Goal: Task Accomplishment & Management: Use online tool/utility

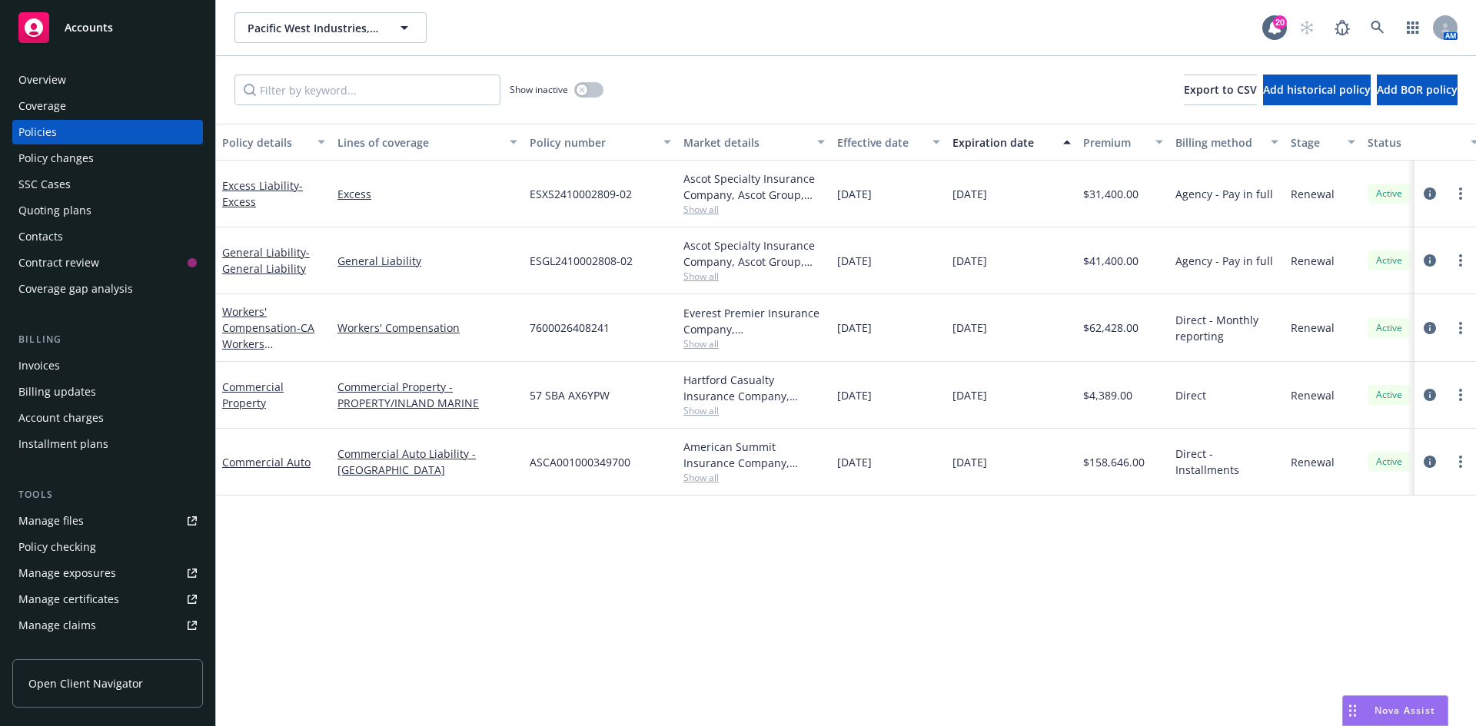
click at [102, 36] on div "Accounts" at bounding box center [107, 27] width 178 height 31
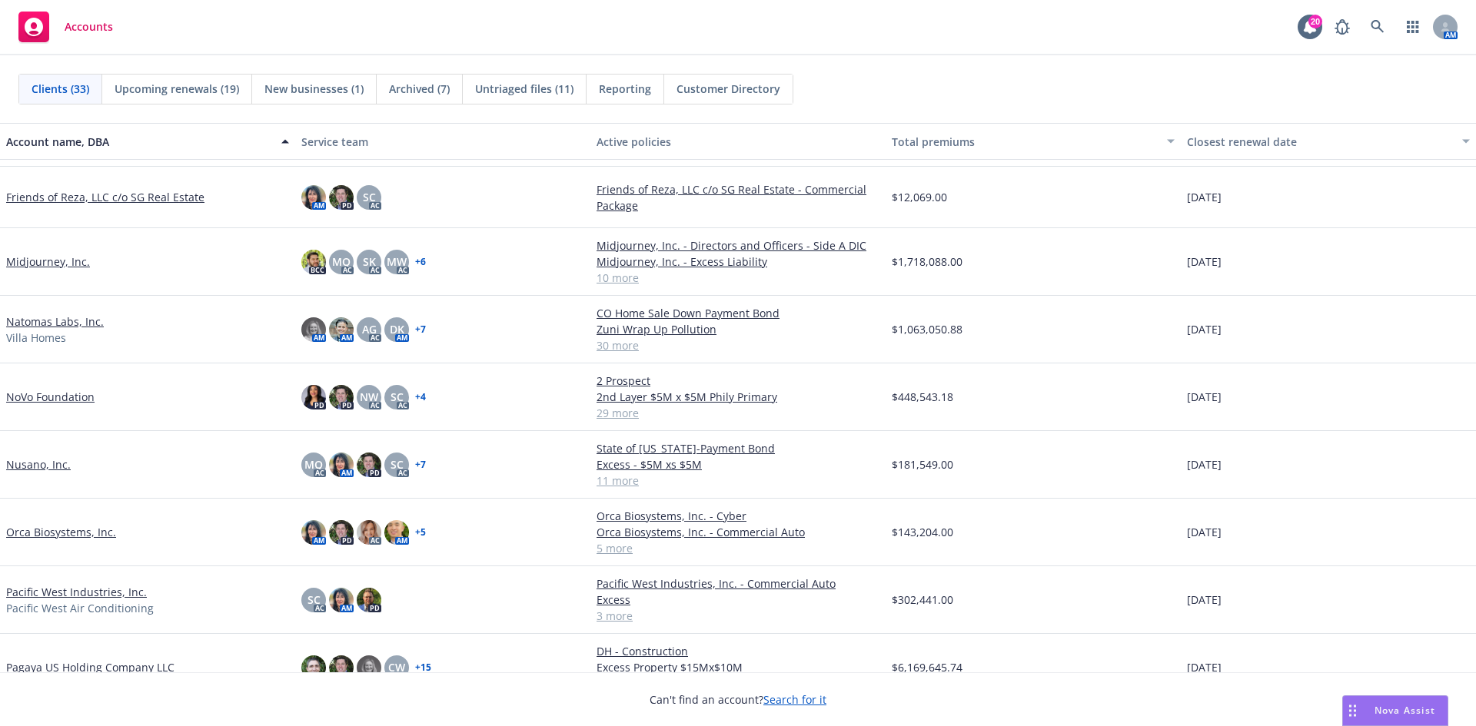
scroll to position [769, 0]
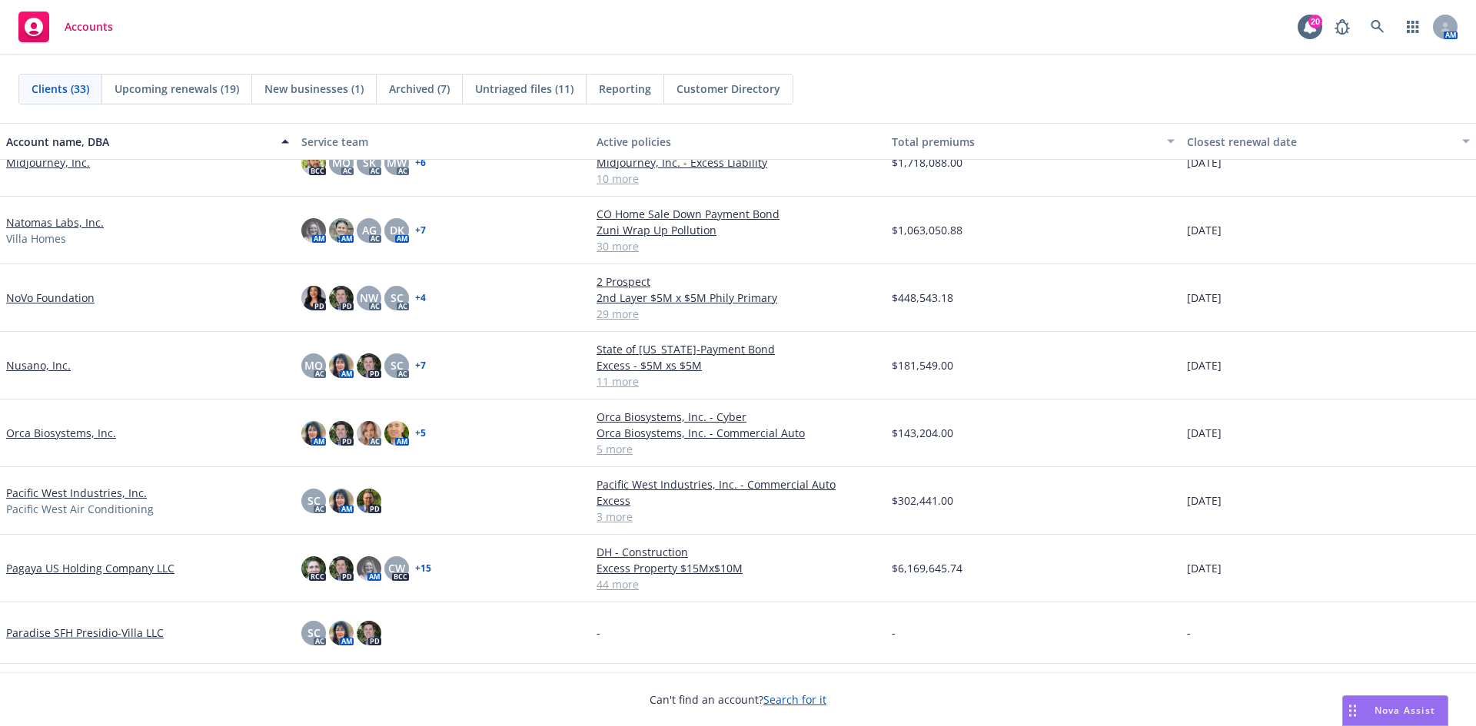
click at [25, 221] on link "Natomas Labs, Inc." at bounding box center [55, 222] width 98 height 16
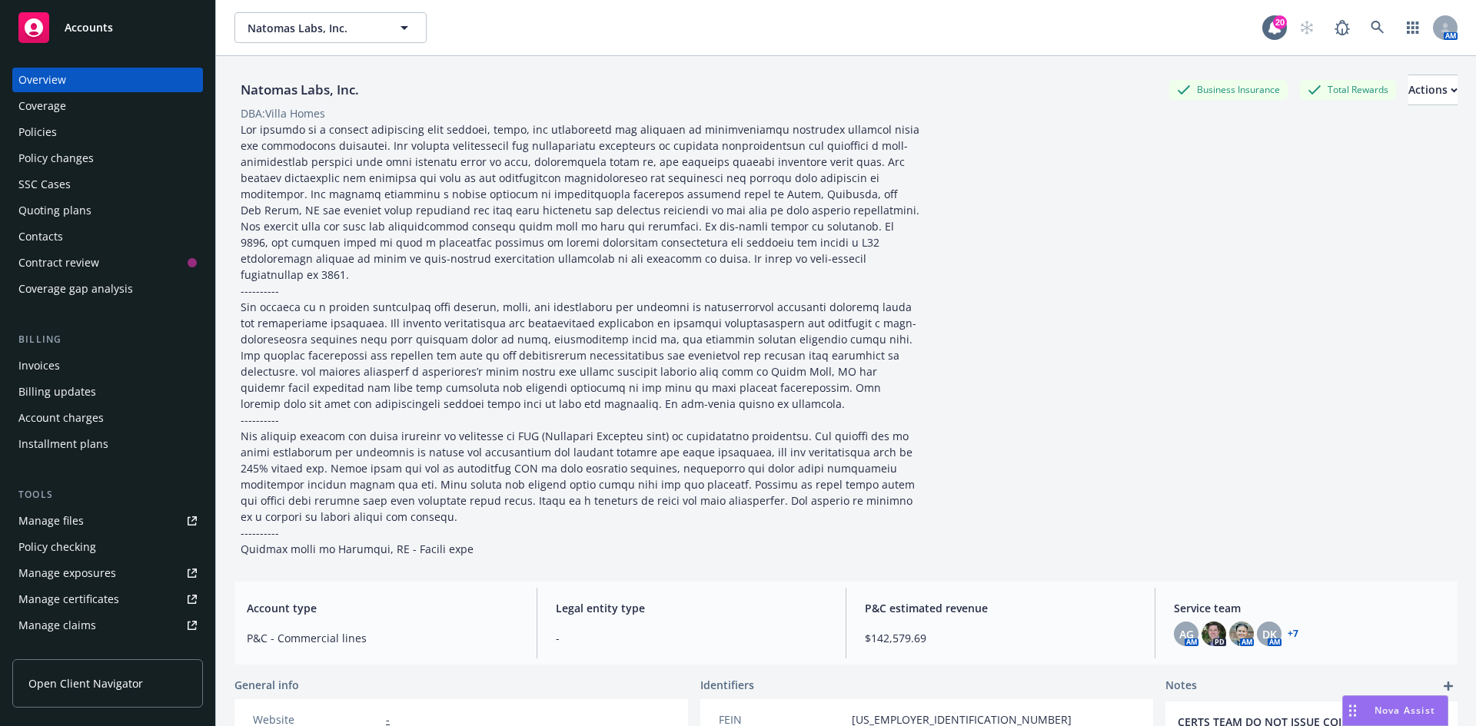
click at [74, 520] on div "Manage files" at bounding box center [50, 521] width 65 height 25
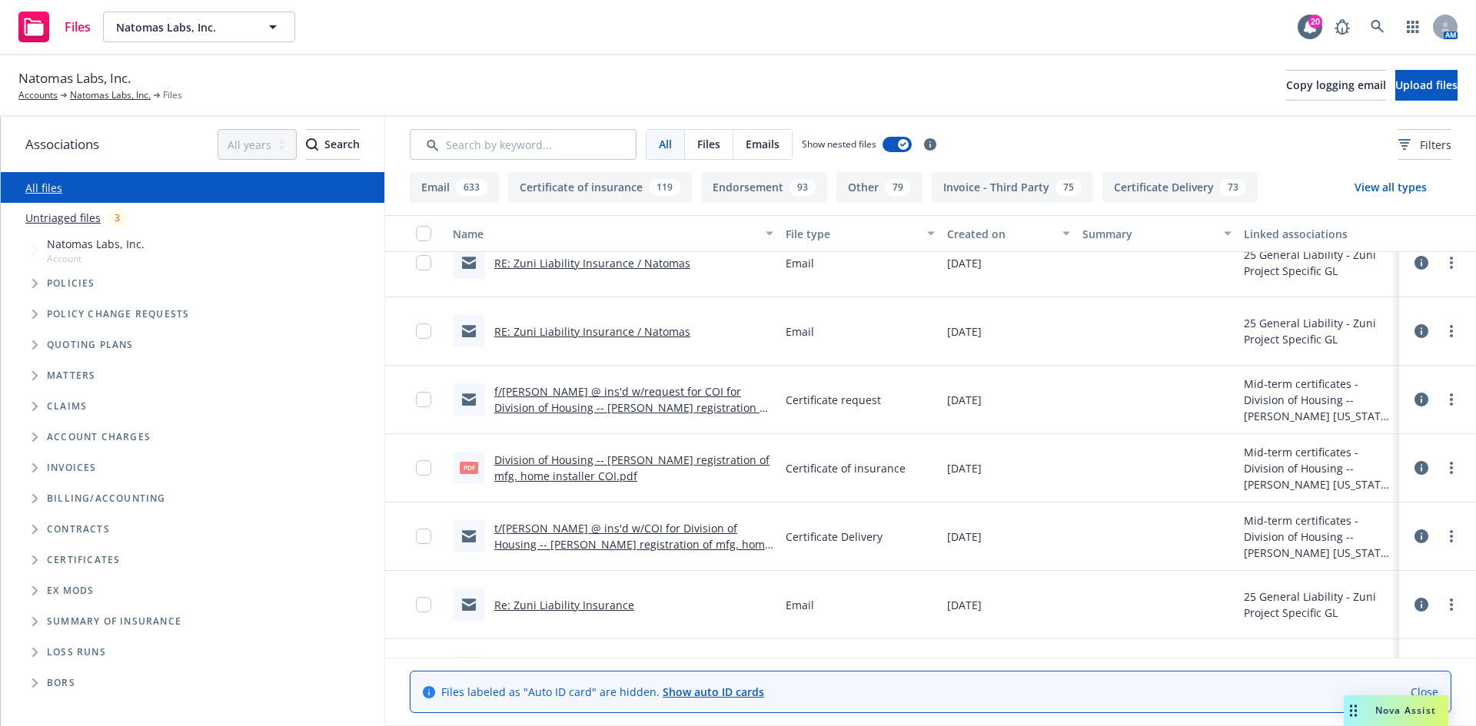
scroll to position [538, 0]
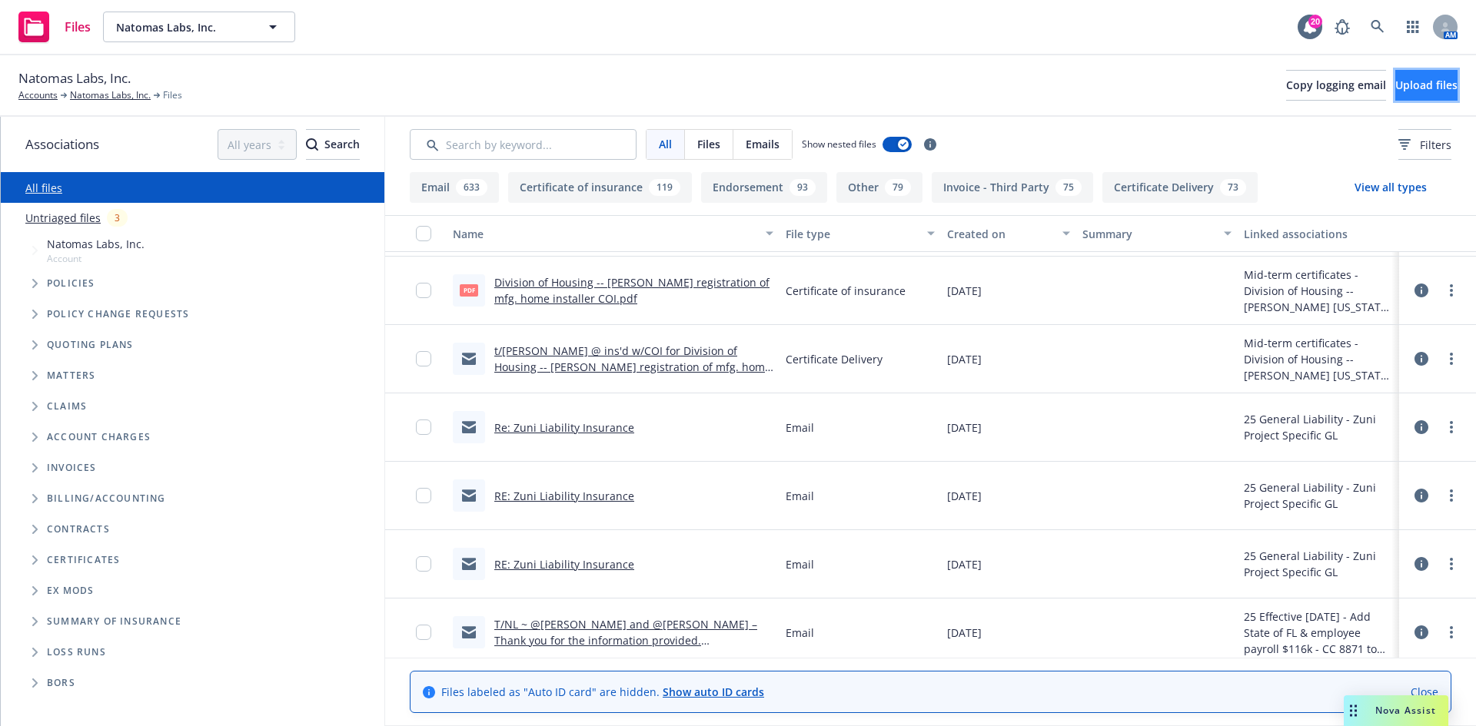
click at [1395, 94] on button "Upload files" at bounding box center [1426, 85] width 62 height 31
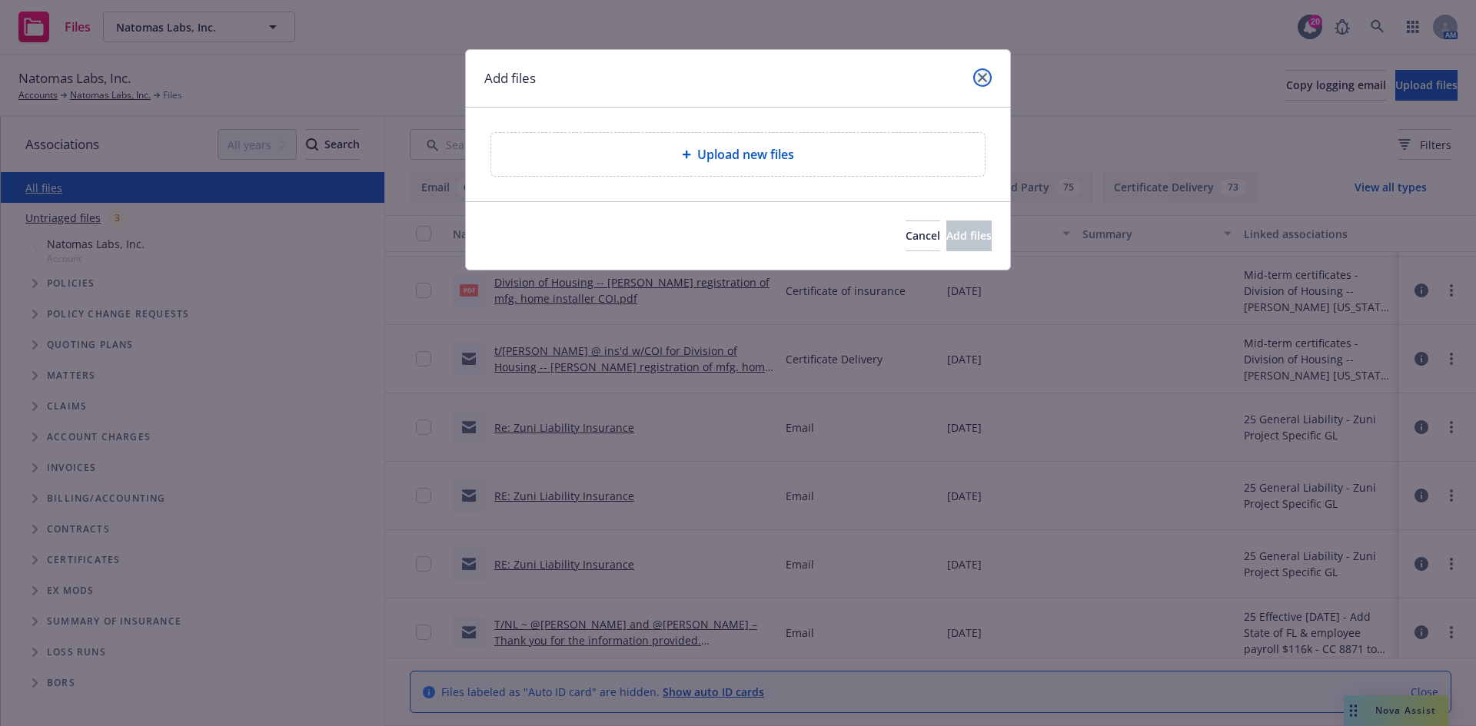
click at [983, 77] on icon "close" at bounding box center [982, 77] width 9 height 9
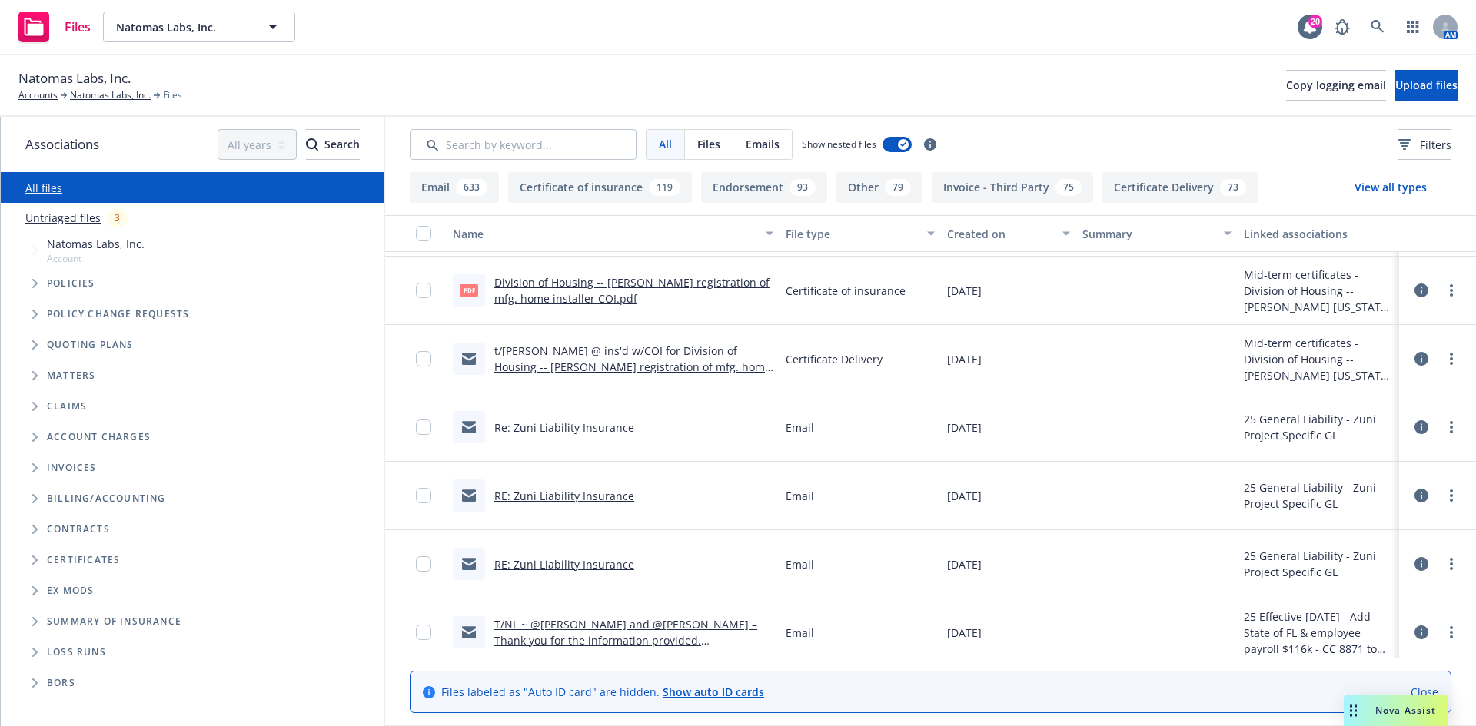
scroll to position [461, 0]
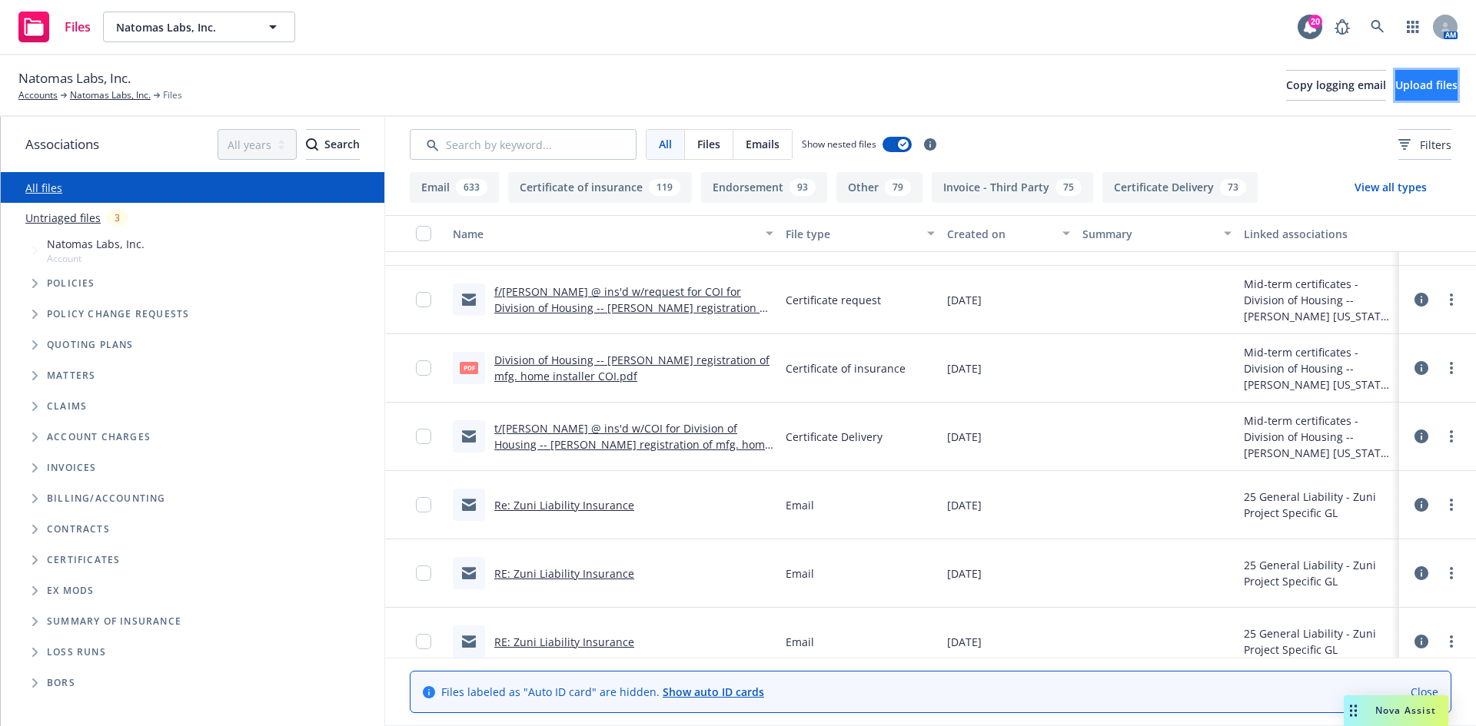
click at [1395, 84] on span "Upload files" at bounding box center [1426, 85] width 62 height 15
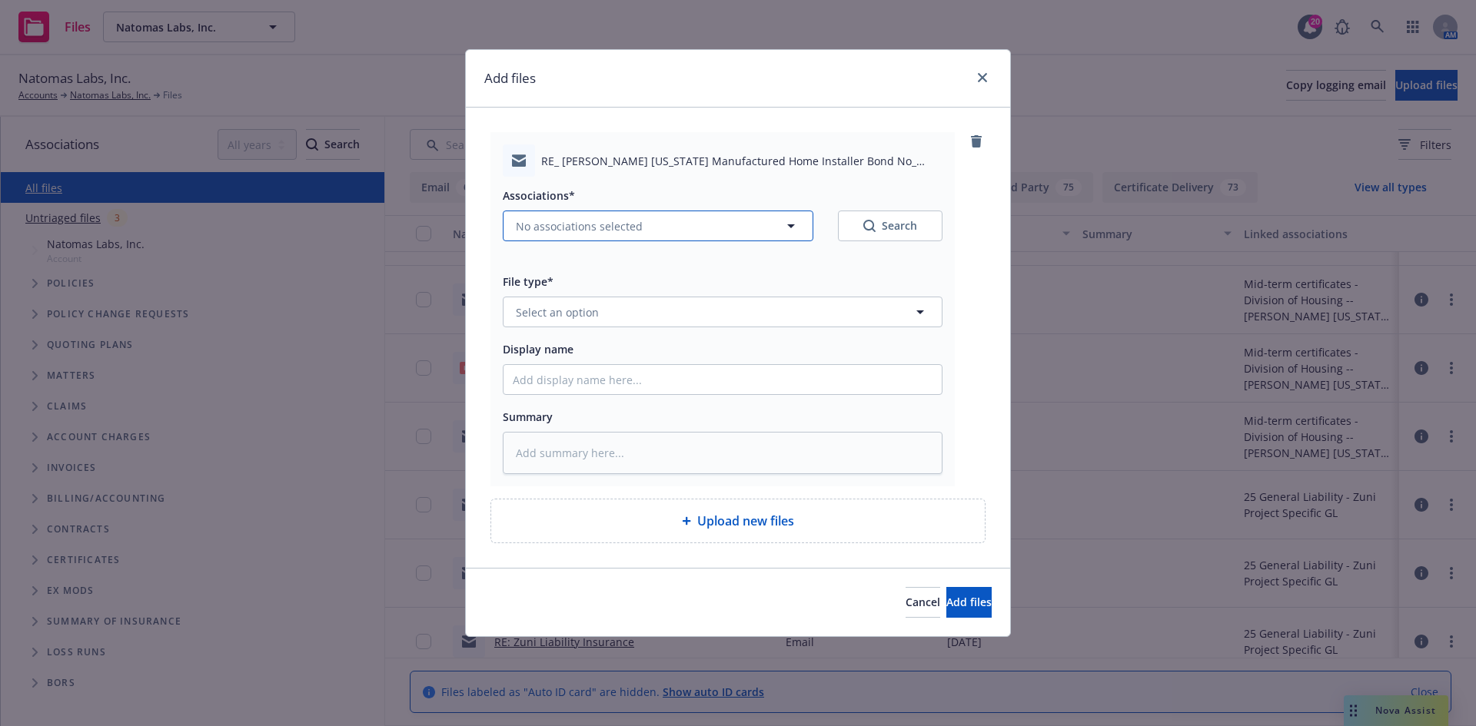
click at [614, 222] on span "No associations selected" at bounding box center [579, 226] width 127 height 16
type textarea "x"
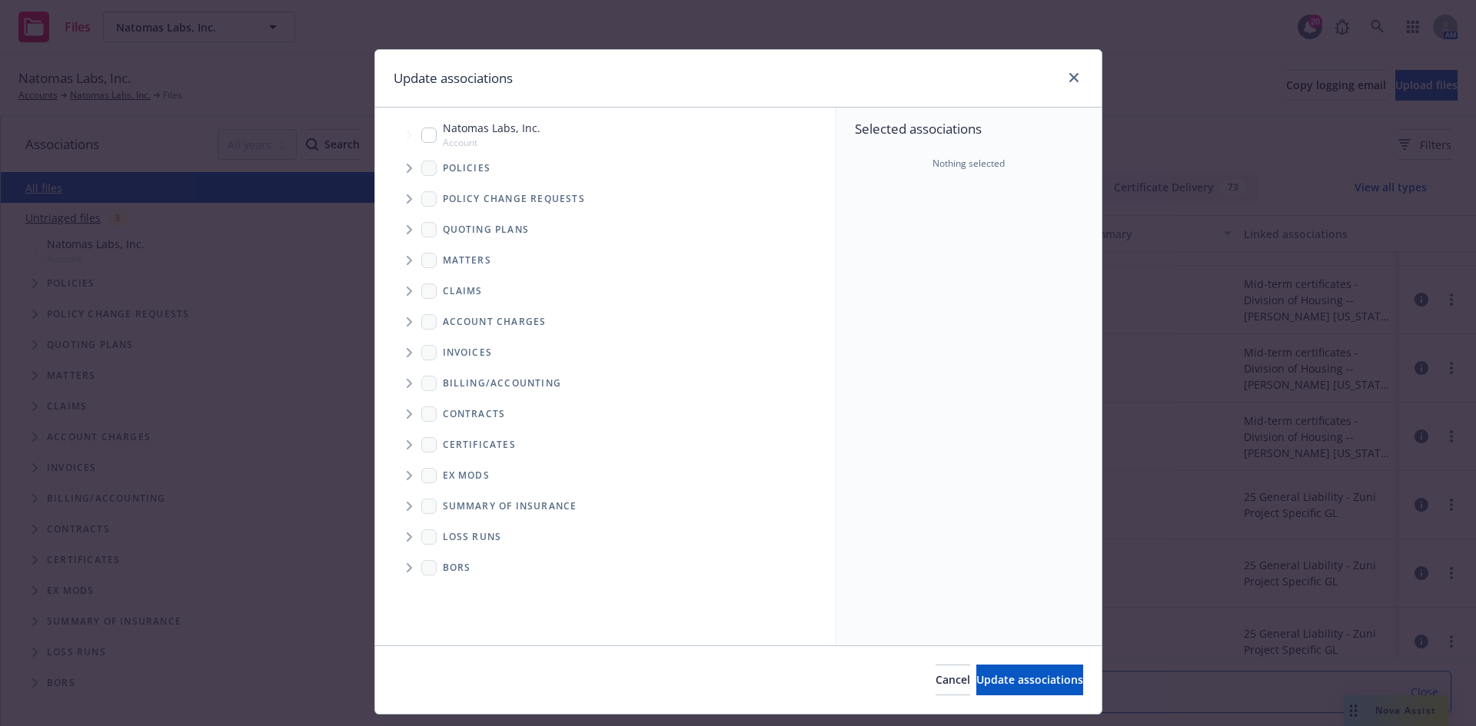
click at [407, 165] on icon "Tree Example" at bounding box center [410, 168] width 6 height 9
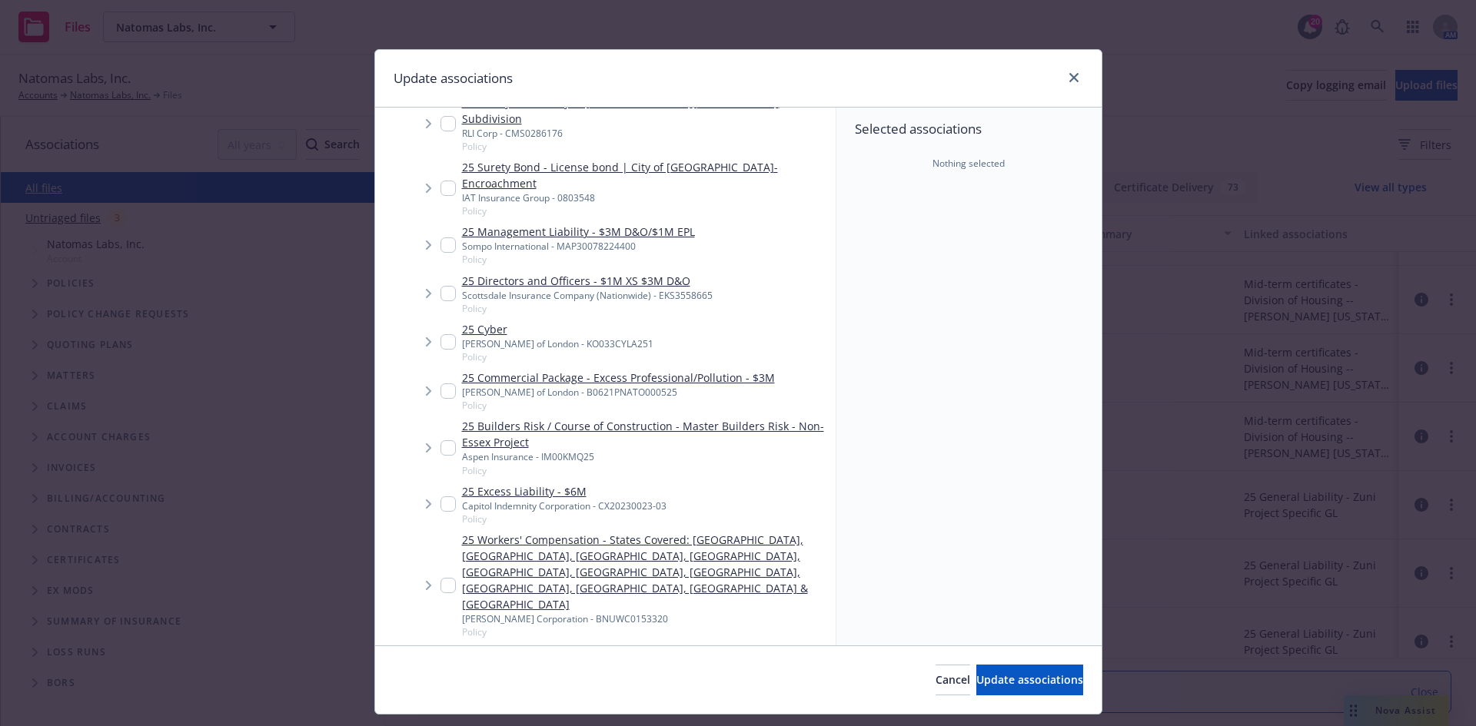
scroll to position [769, 0]
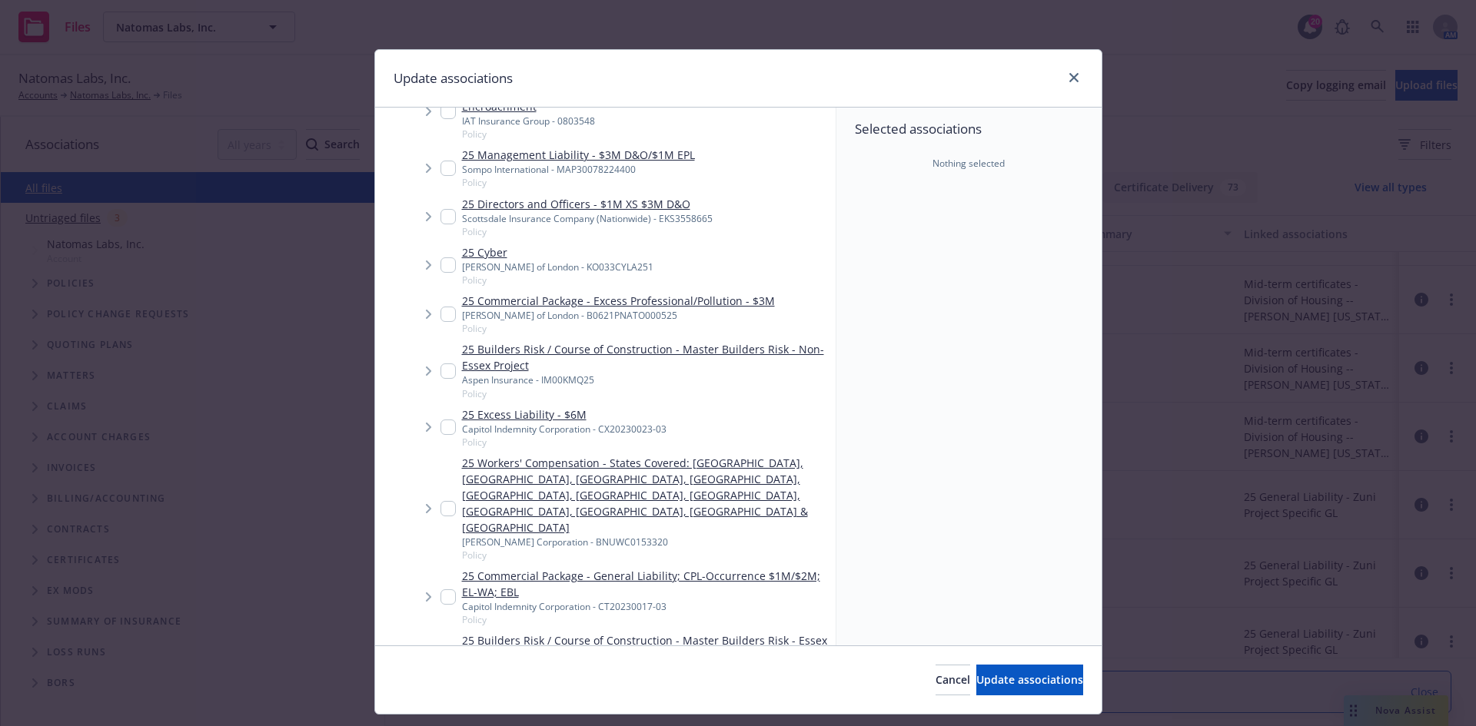
click at [440, 590] on input "Tree Example" at bounding box center [447, 597] width 15 height 15
checkbox input "true"
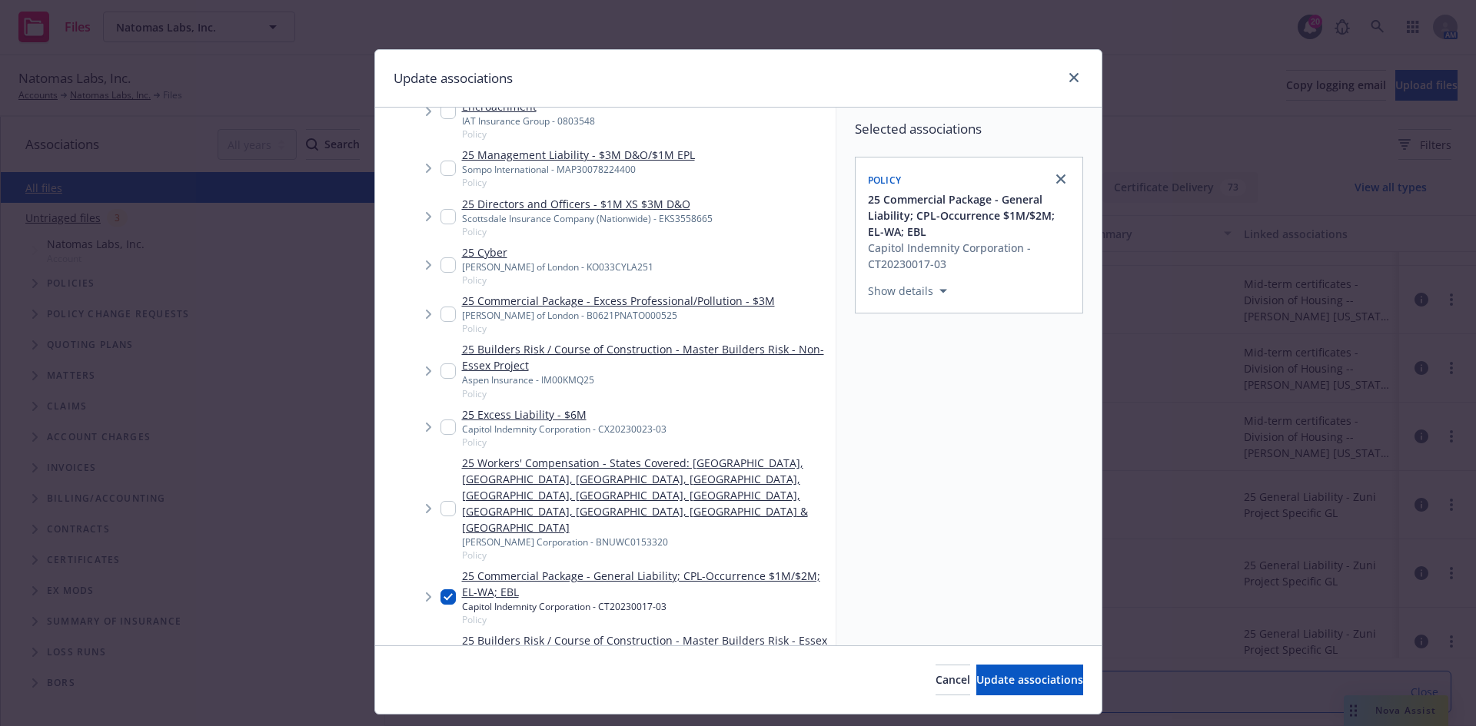
click at [973, 664] on div "Cancel Update associations" at bounding box center [738, 680] width 726 height 68
click at [976, 671] on button "Update associations" at bounding box center [1029, 680] width 107 height 31
type textarea "x"
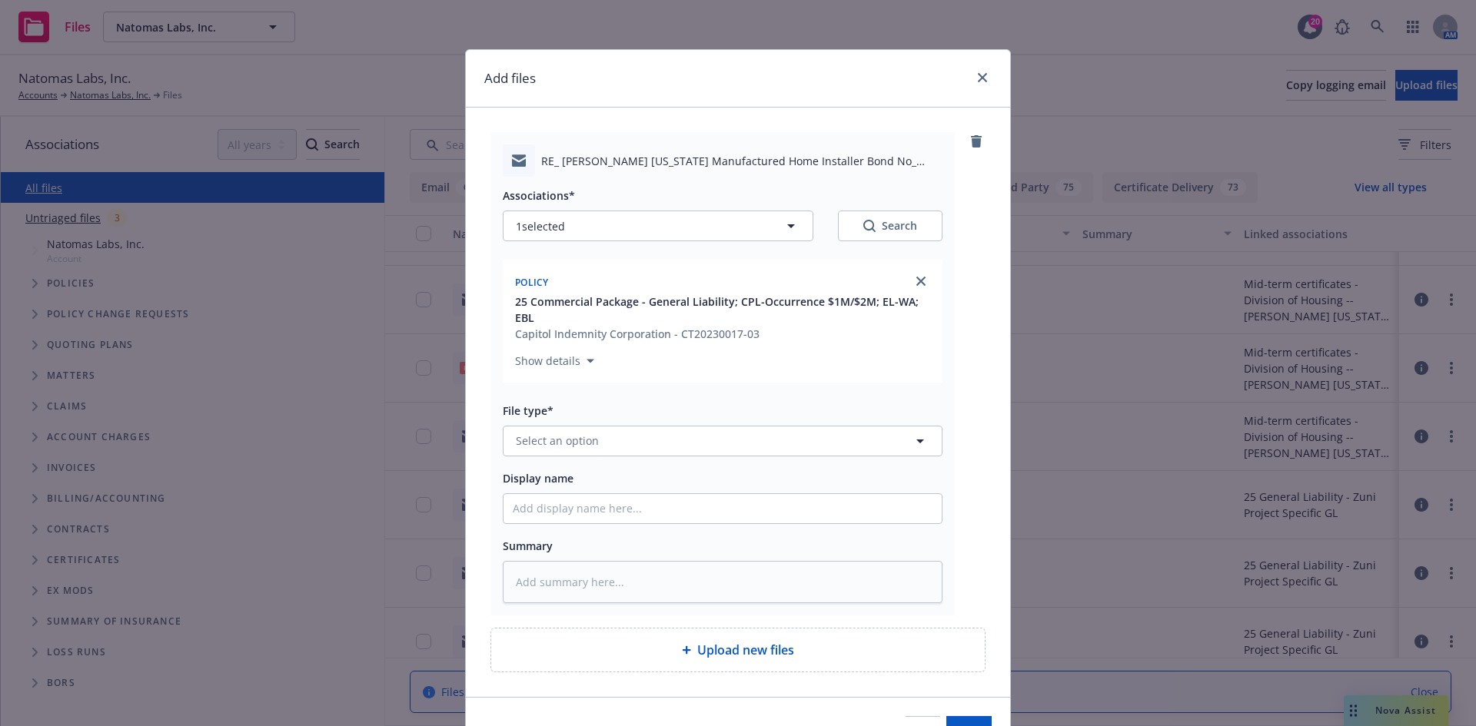
click at [586, 461] on div "Associations* 1 selected Search Policy 25 Commercial Package - General Liabilit…" at bounding box center [723, 390] width 440 height 427
click at [614, 434] on button "Select an option" at bounding box center [723, 441] width 440 height 31
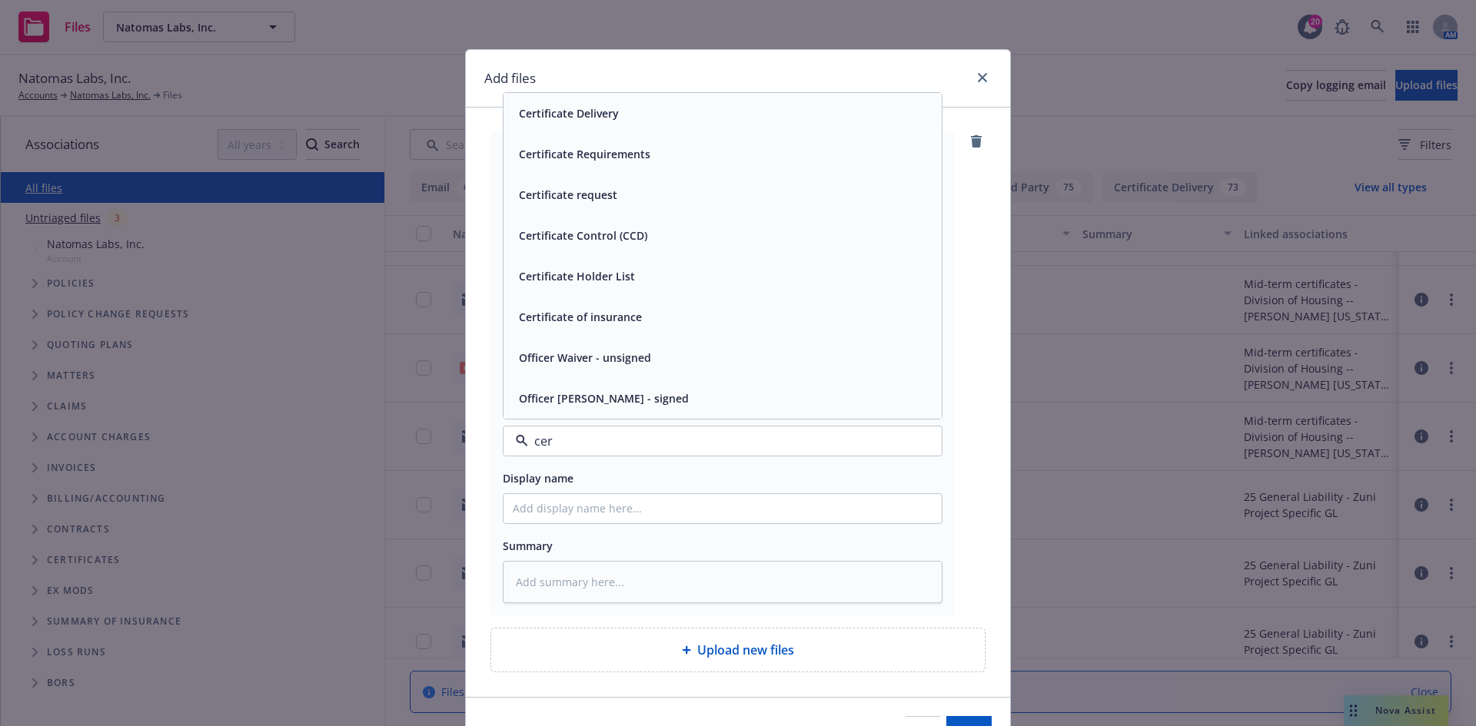
type input "cert"
drag, startPoint x: 601, startPoint y: 191, endPoint x: 608, endPoint y: 221, distance: 30.8
click at [601, 191] on span "Certificate Delivery" at bounding box center [569, 195] width 100 height 16
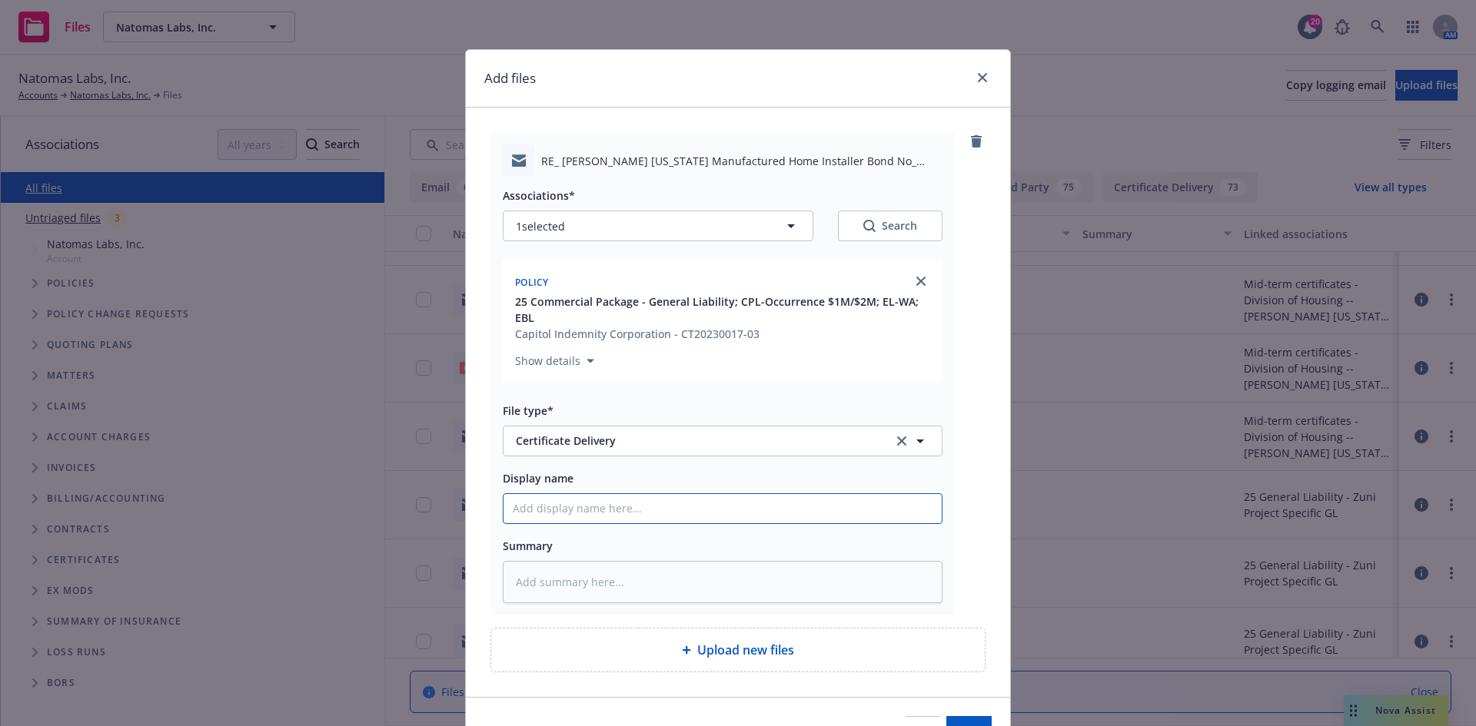
click at [630, 507] on input "Display name" at bounding box center [722, 508] width 438 height 29
type textarea "x"
type input "T"
type textarea "x"
type input "T/"
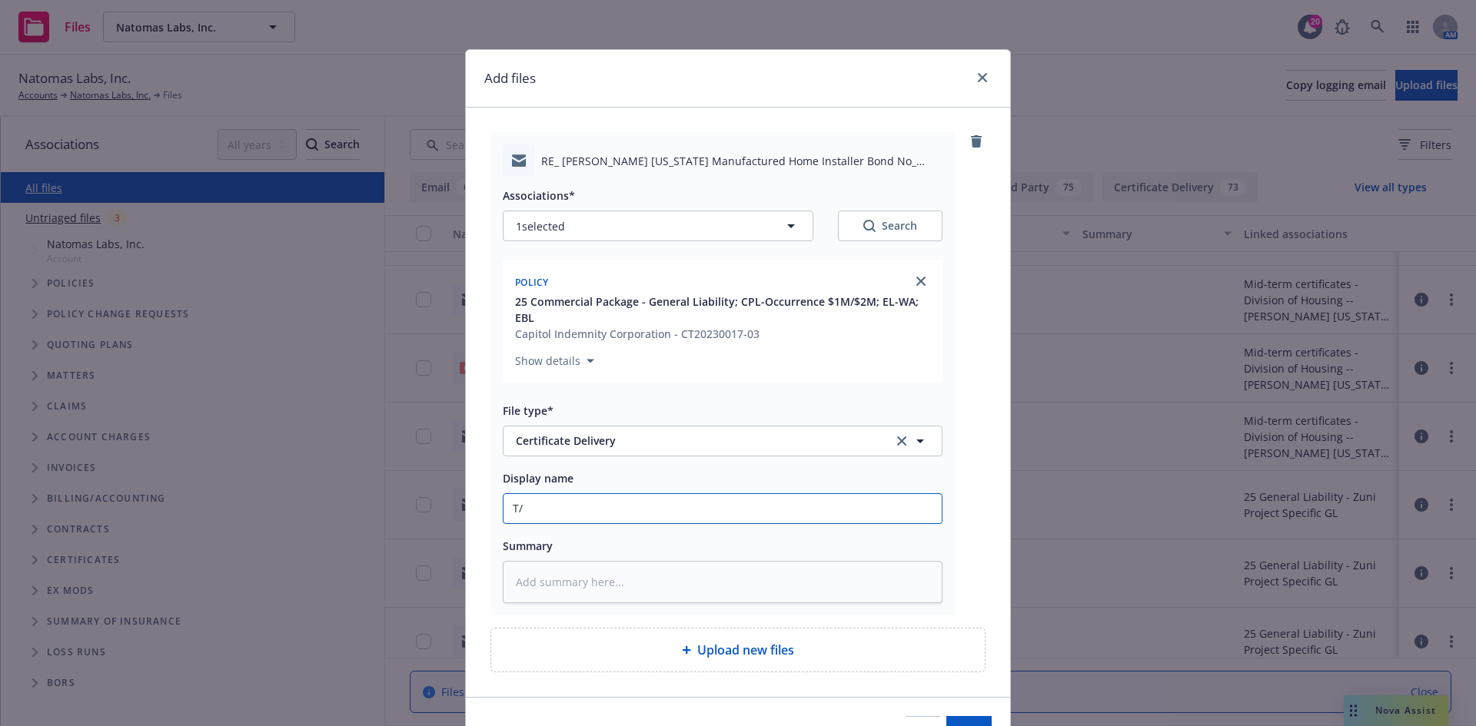
type textarea "x"
type input "T/S"
type textarea "x"
type input "T/Sh"
type textarea "x"
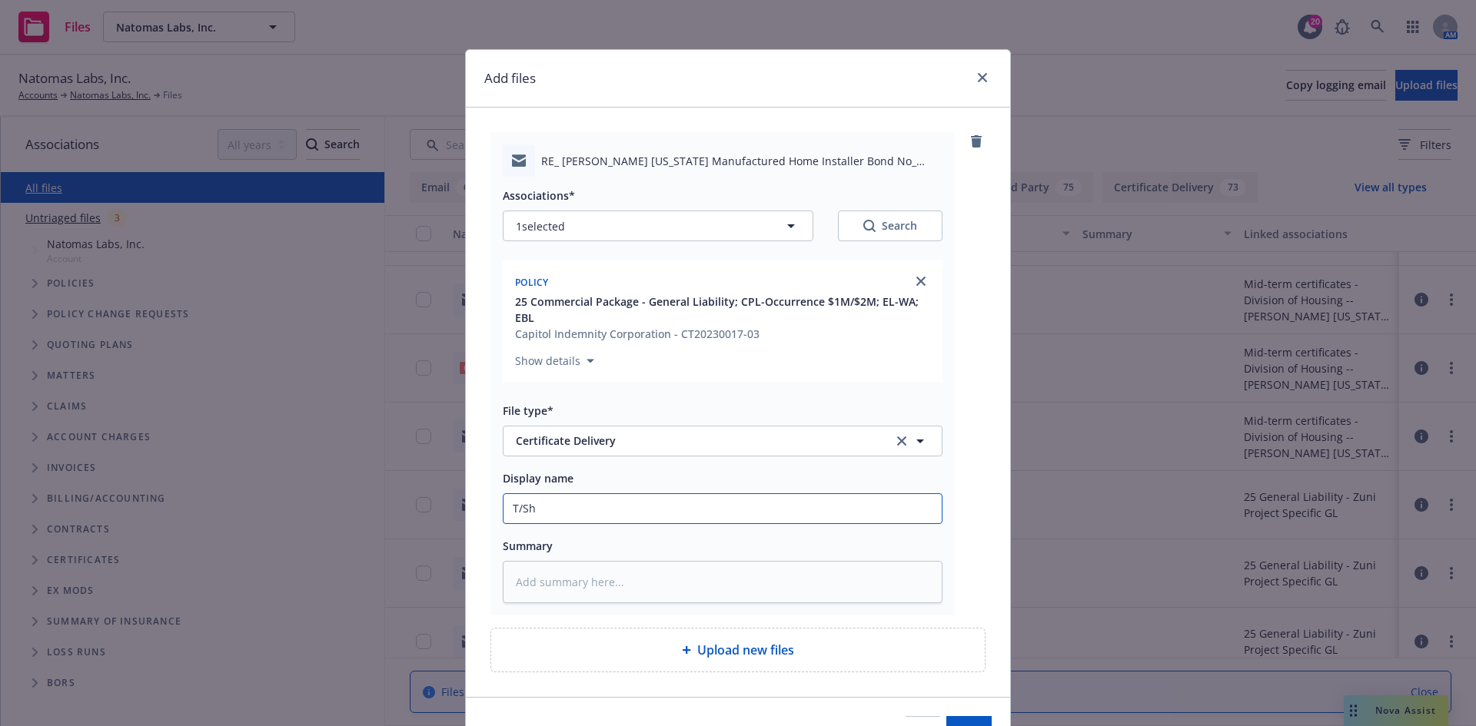
type input "T/She"
type textarea "x"
type input "T/Shel"
type textarea "x"
type input "T/Shelb"
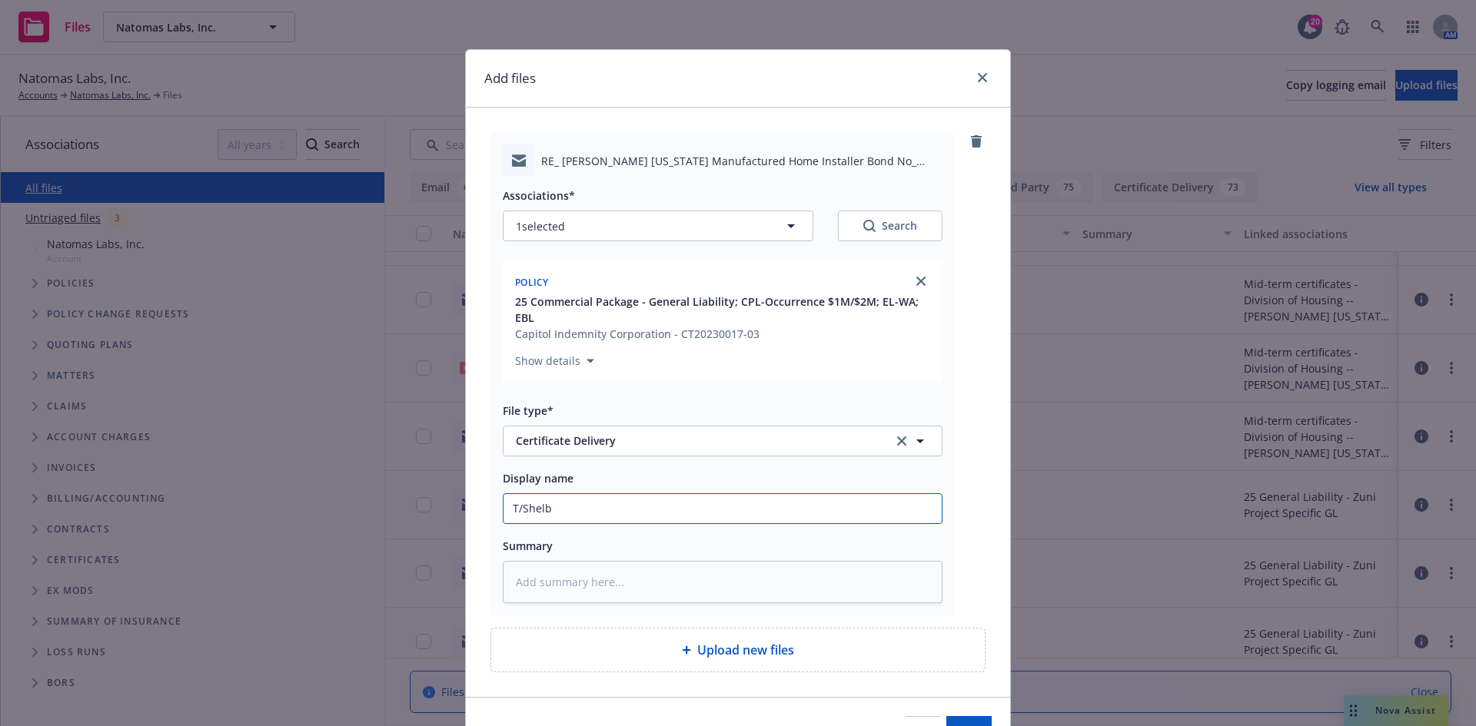
type textarea "x"
type input "T/Shelby"
type textarea "x"
type input "T/Shelby"
type textarea "x"
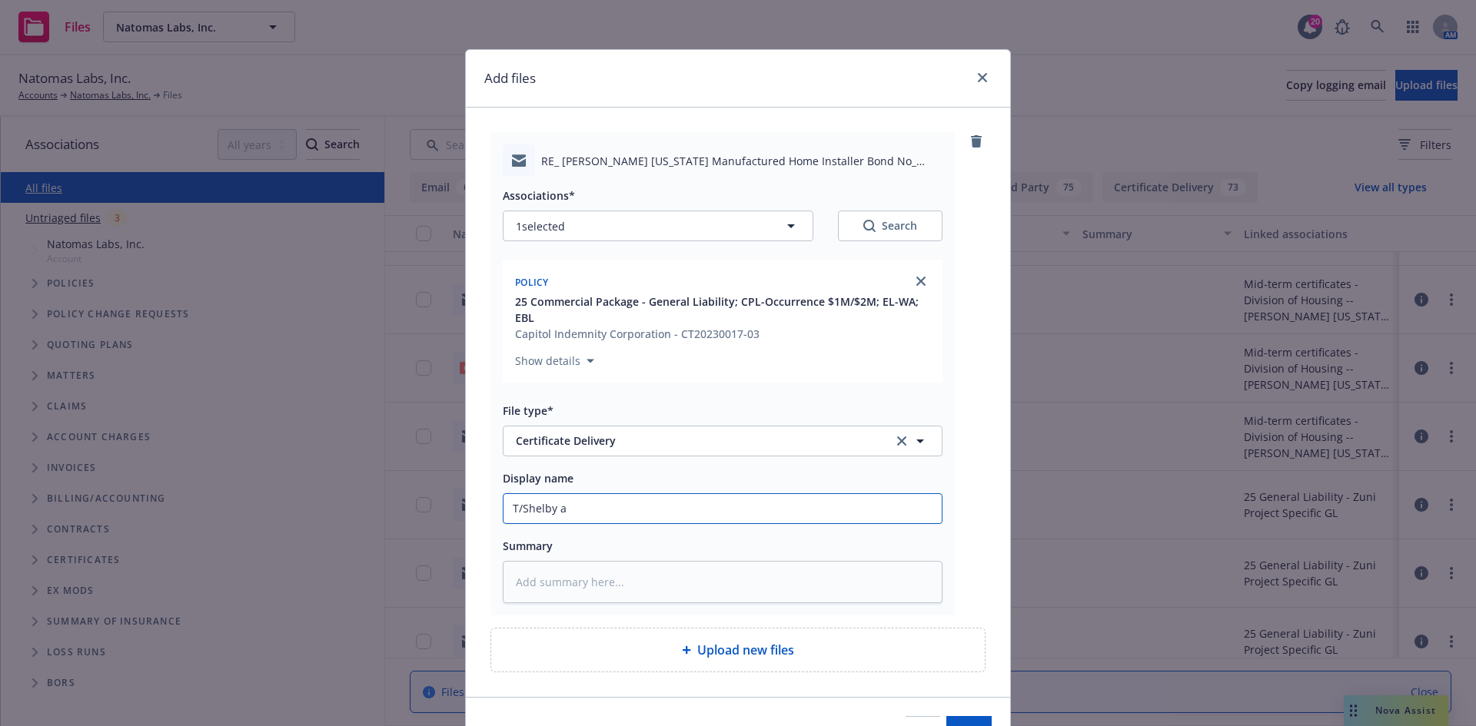
type input "T/Shelby at"
type textarea "x"
type input "T/Shelby at"
type textarea "x"
type input "T/Shelby at N"
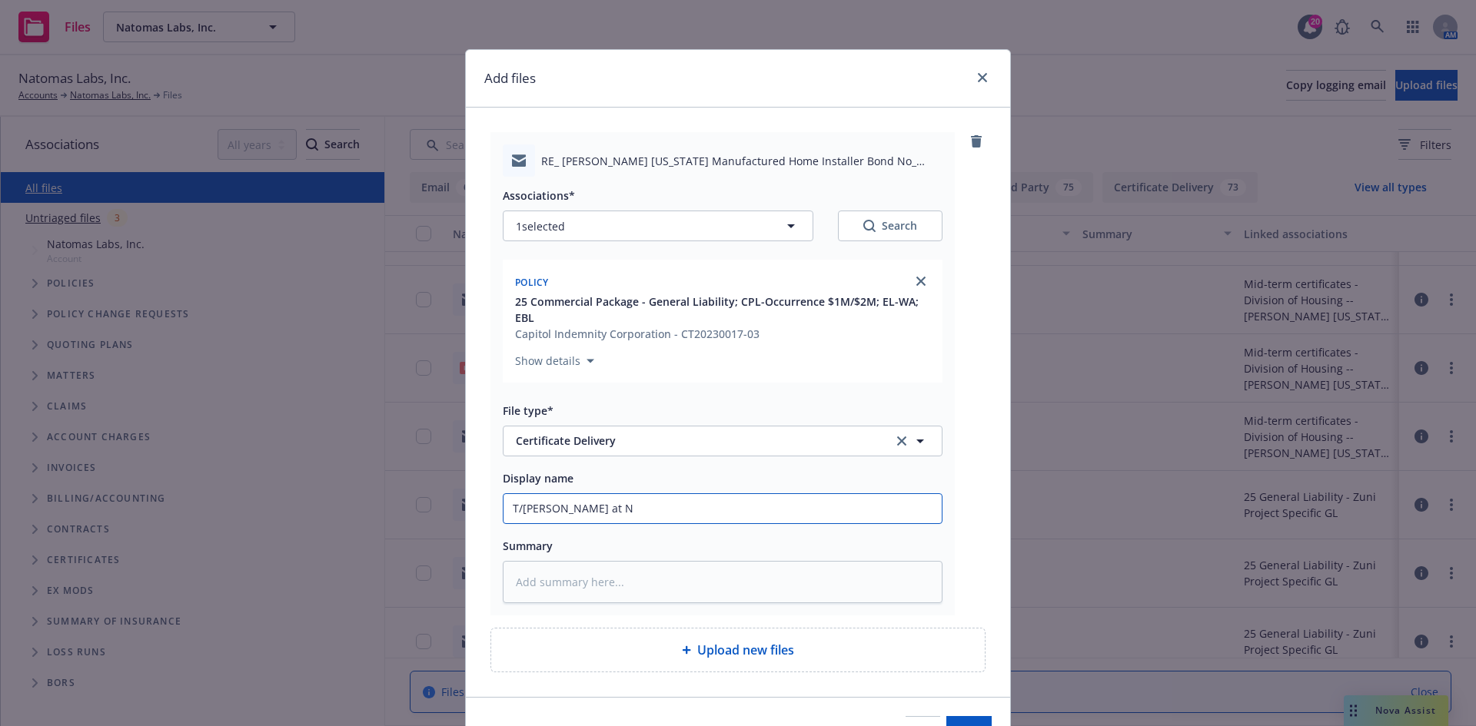
type textarea "x"
type input "T/Shelby at NL"
type textarea "x"
type input "T/Shelby at NL"
type textarea "x"
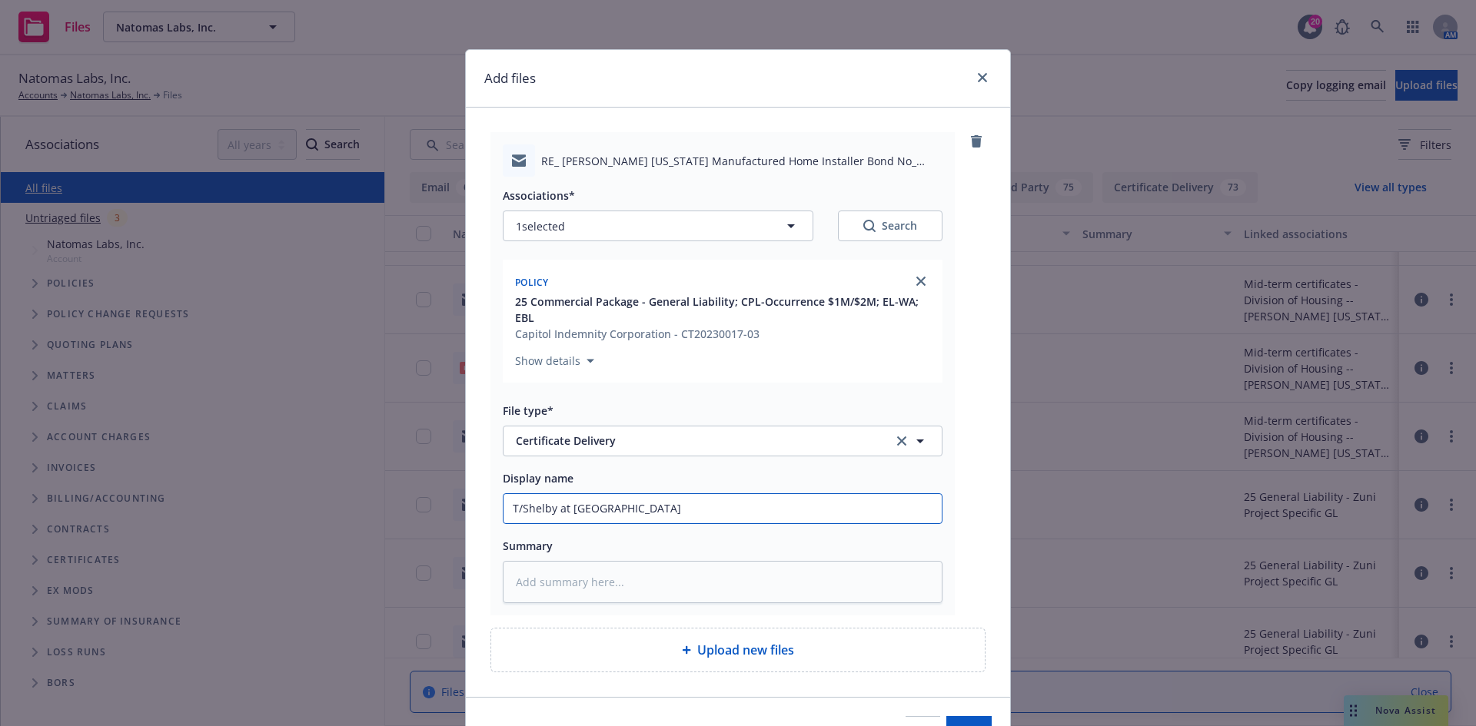
type input "T/Shelby at NL ~"
type textarea "x"
type input "T/Shelby at NL ~"
click at [643, 498] on input "T/Shelby at NL ~" at bounding box center [722, 508] width 438 height 29
paste input "Division of Housing"
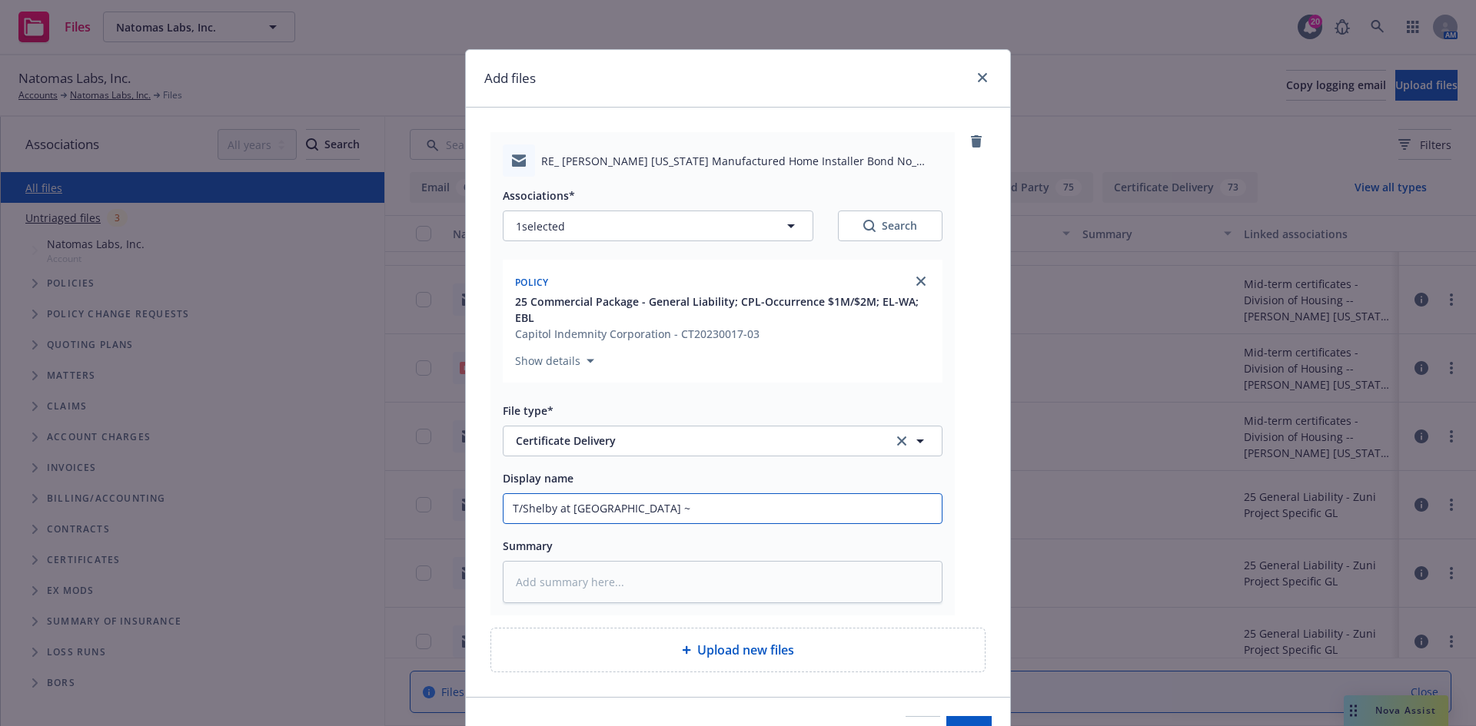
type textarea "x"
type input "T/Shelby at NL ~ Division of Housing"
type textarea "x"
type input "T/Shelby at NL ~ Division of Housing"
type textarea "x"
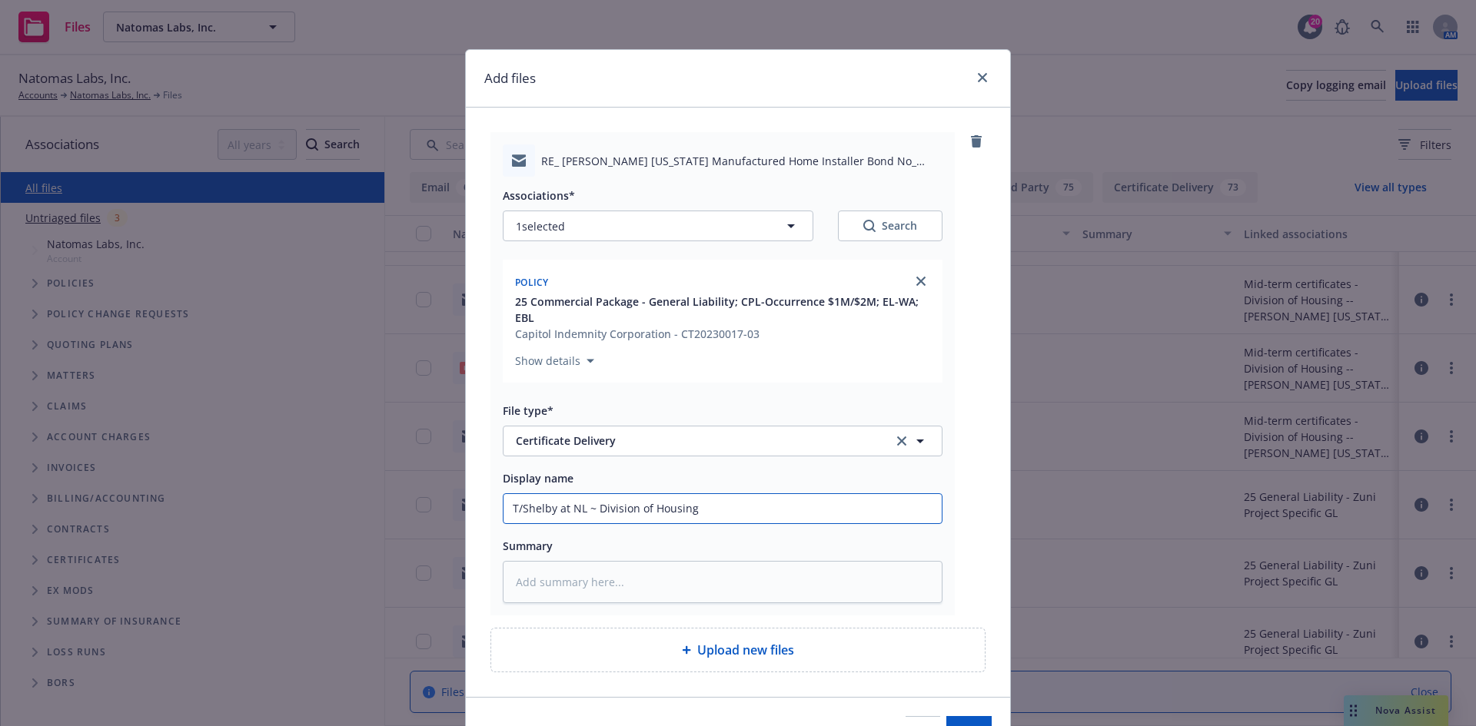
type input "T/Shelby at NL ~ Division of Housing -"
type textarea "x"
type input "T/Shelby at NL ~ Division of Housing -"
click at [768, 517] on input "T/Shelby at NL ~ Division of Housing -" at bounding box center [722, 508] width 438 height 29
paste input "RE: Ryan Todd - registered manufactured home installer and performs work on beh…"
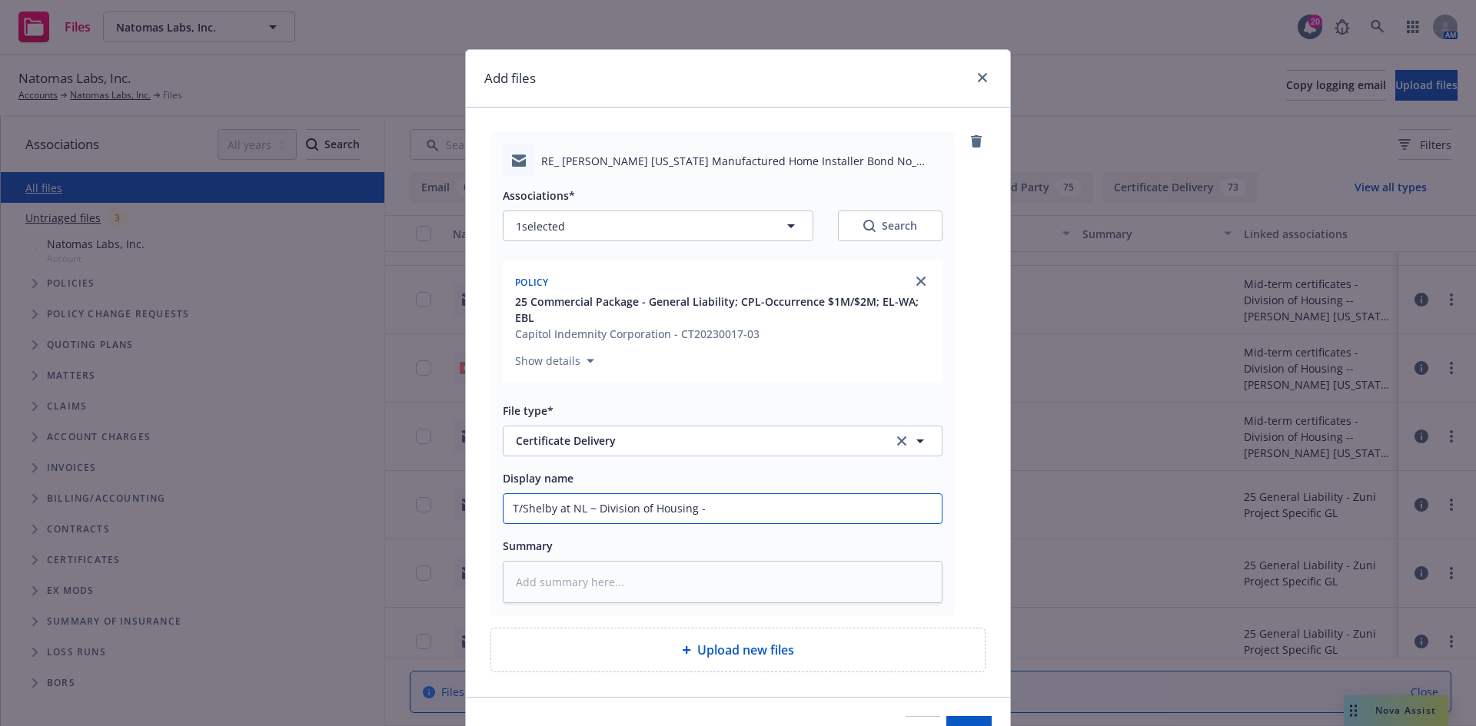
type textarea "x"
type input "T/Shelby at NL ~ Division of Housing - RE: Ryan Todd - registered manufactured …"
drag, startPoint x: 504, startPoint y: 508, endPoint x: 593, endPoint y: 509, distance: 88.4
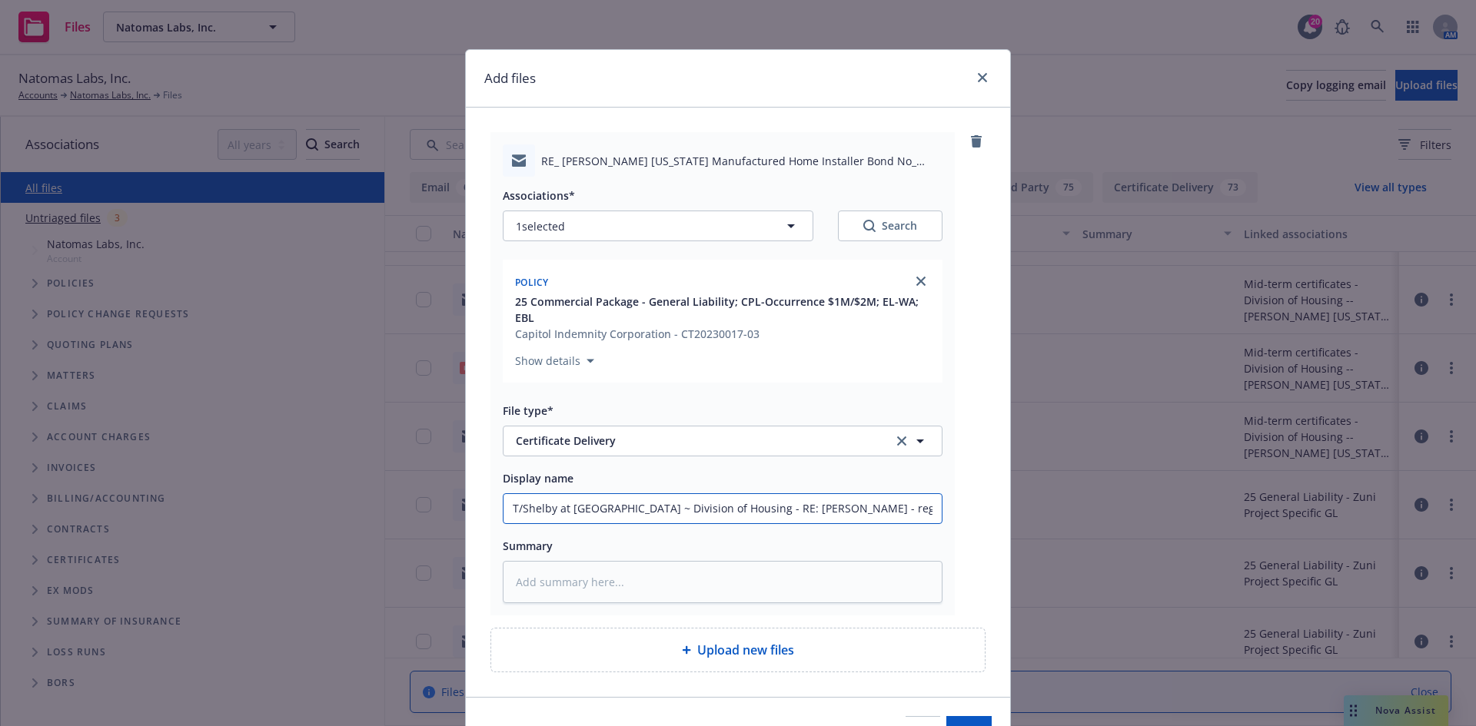
click at [601, 509] on input "T/Shelby at NL ~ Division of Housing - RE: Ryan Todd - registered manufactured …" at bounding box center [722, 508] width 438 height 29
click at [593, 507] on input "T/Shelby at NL ~ Division of Housing - RE: Ryan Todd - registered manufactured …" at bounding box center [722, 508] width 438 height 29
drag, startPoint x: 593, startPoint y: 507, endPoint x: 743, endPoint y: 551, distance: 156.9
click at [1006, 540] on div "Add files RE_ Ryan Todd Colorado Manufactured Home Installer Bond No_ CMS028618…" at bounding box center [738, 363] width 1476 height 726
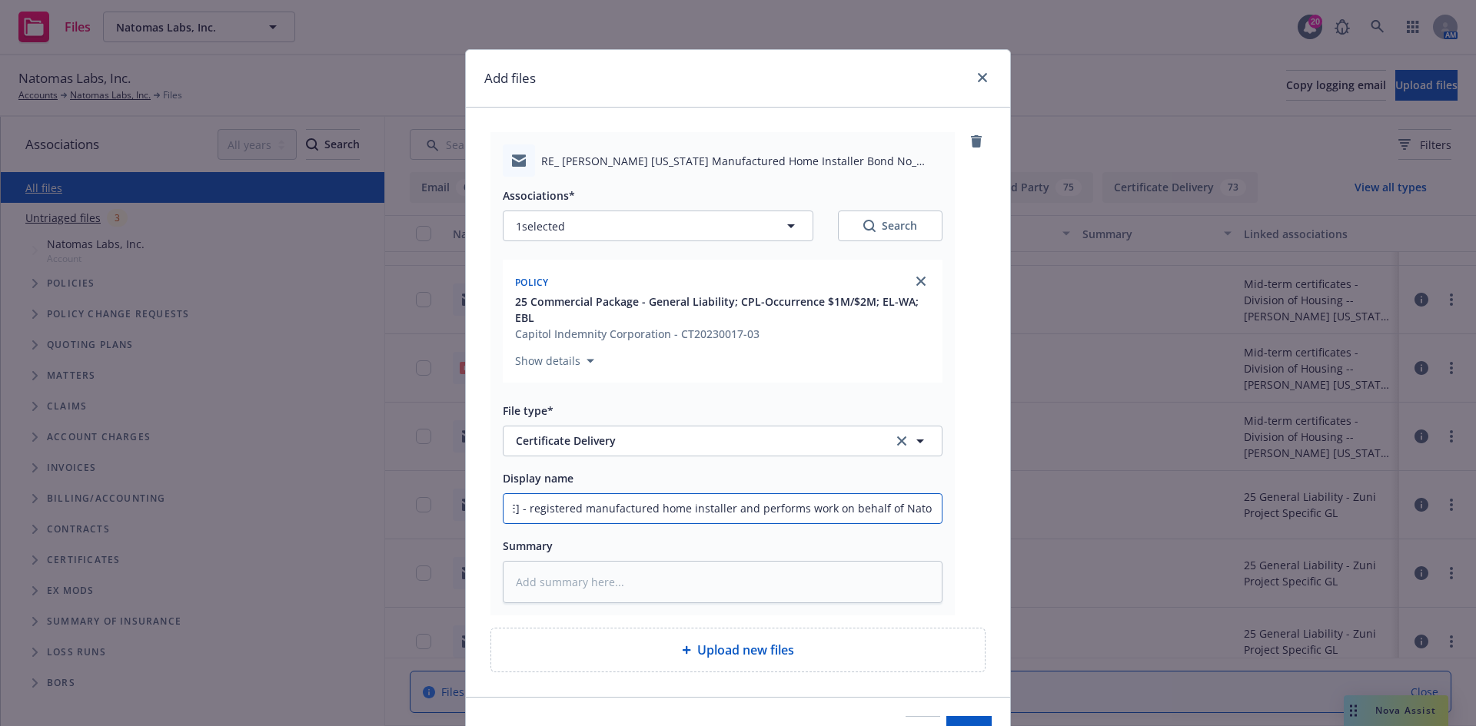
click at [557, 516] on input "T/Shelby at NL ~ Division of Housing - RE: Ryan Todd - registered manufactured …" at bounding box center [722, 508] width 438 height 29
click at [530, 519] on input "T/Shelby at NL ~ Division of Housing - RE: Ryan Todd - registered manufactured …" at bounding box center [722, 508] width 438 height 29
click at [543, 510] on input "T/Shelby at NL ~ Division of Housing - RE: Ryan Todd - registered manufactured …" at bounding box center [722, 508] width 438 height 29
type textarea "x"
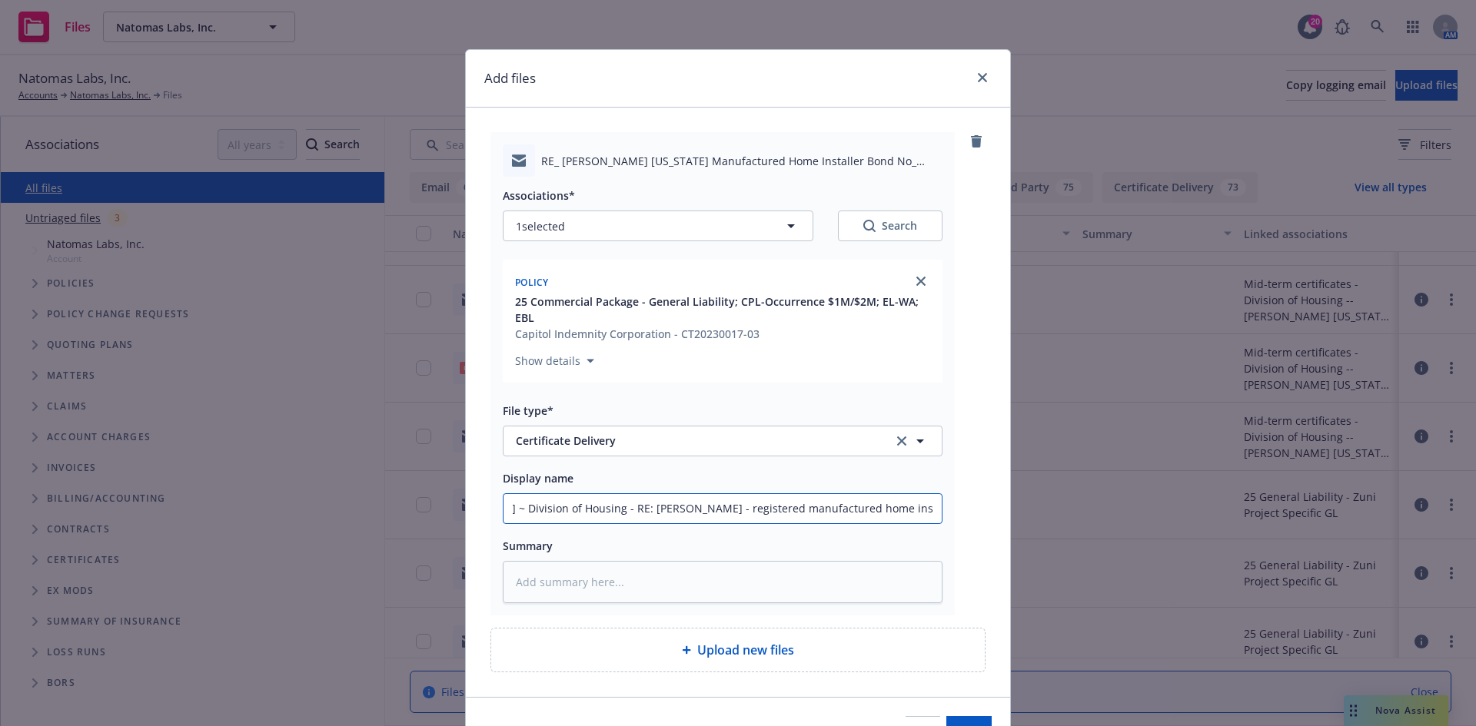
type input "T/Shelby at NL ~ Division of Housing - RE: Ryan Todd - registered manufactured …"
type textarea "x"
type input "T/Shelby at NL ~ Division of Housing - C RE: Ryan Todd - registered manufacture…"
type textarea "x"
type input "T/Shelby at NL ~ Division of Housing - CO RE: Ryan Todd - registered manufactur…"
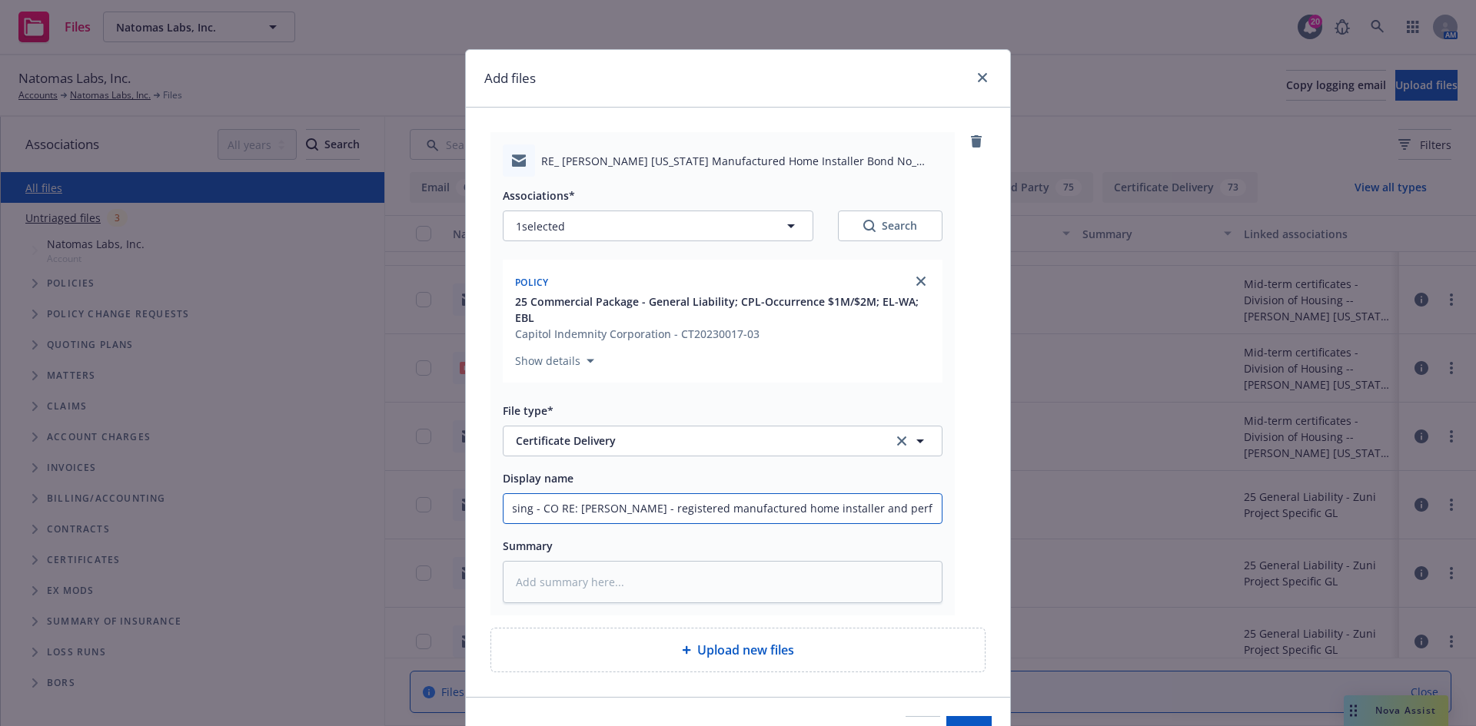
type textarea "x"
type input "T/Shelby at NL ~ Division of Housing - COI RE: Ryan Todd - registered manufactu…"
type textarea "x"
type input "T/Shelby at NL ~ Division of Housing - COI RE: Ryan Todd - registered manufactu…"
type textarea "x"
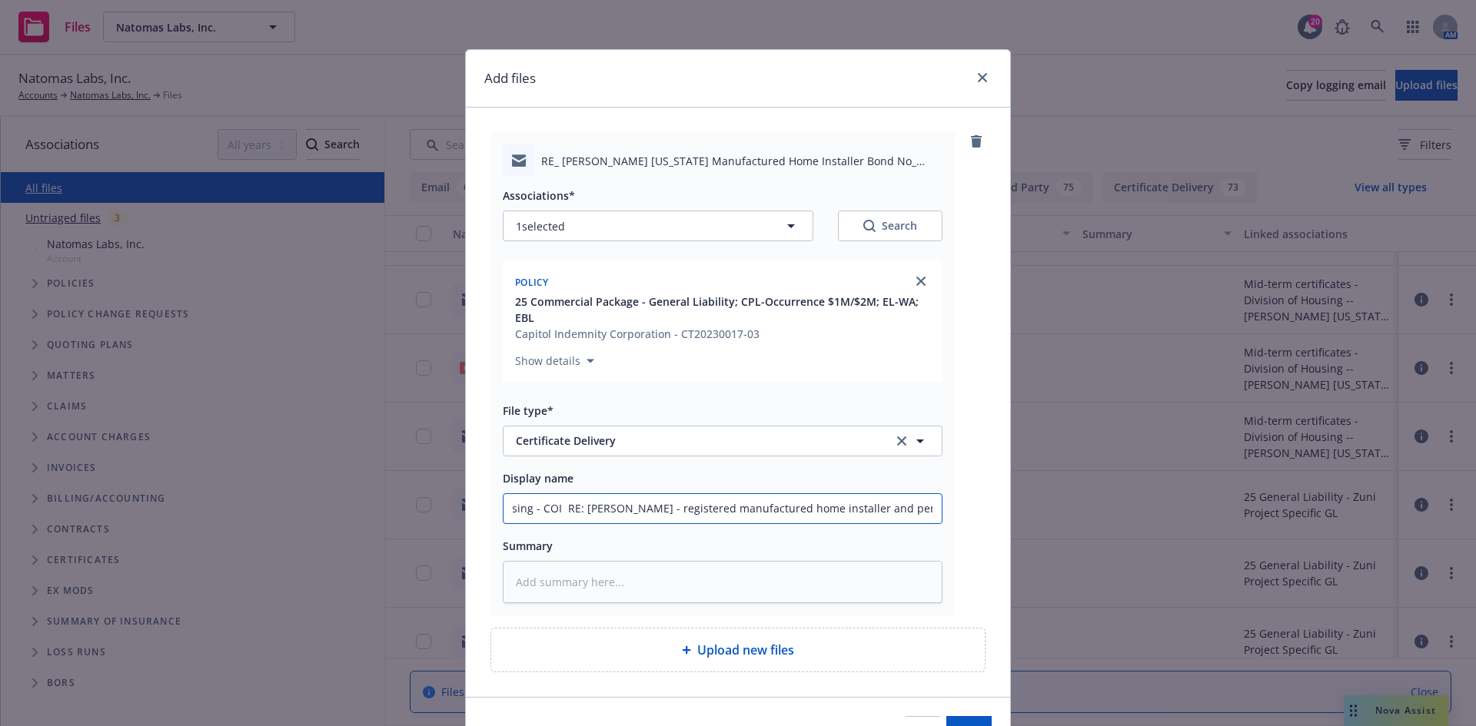
type input "T/Shelby at NL ~ Division of Housing - COI - RE: Ryan Todd - registered manufac…"
type textarea "x"
drag, startPoint x: 510, startPoint y: 504, endPoint x: 509, endPoint y: 475, distance: 29.3
click at [511, 504] on input "T/Shelby at NL ~ Division of Housing - COI - RE: Ryan Todd - registered manufac…" at bounding box center [722, 508] width 438 height 29
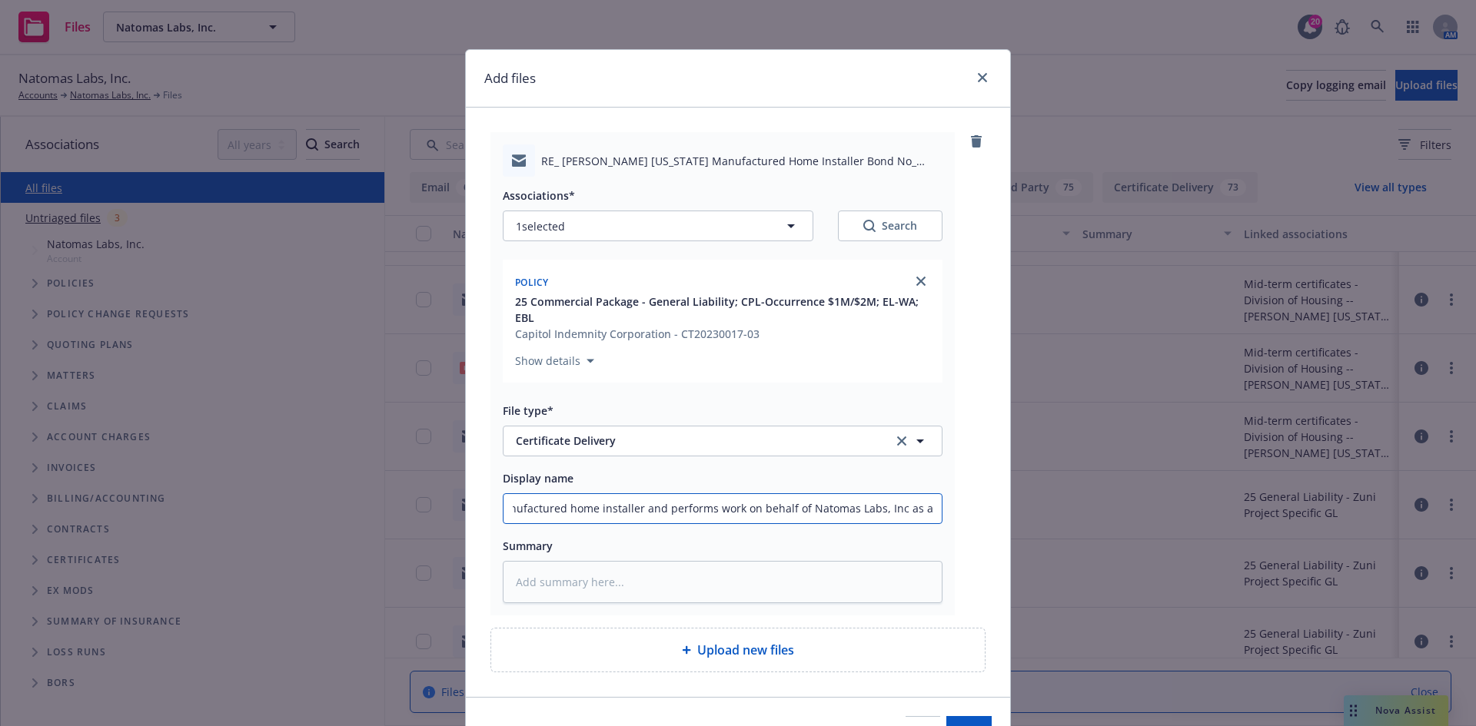
drag, startPoint x: 512, startPoint y: 513, endPoint x: 1090, endPoint y: 517, distance: 578.1
click at [1090, 517] on div "Add files RE_ Ryan Todd Colorado Manufactured Home Installer Bond No_ CMS028618…" at bounding box center [738, 363] width 1476 height 726
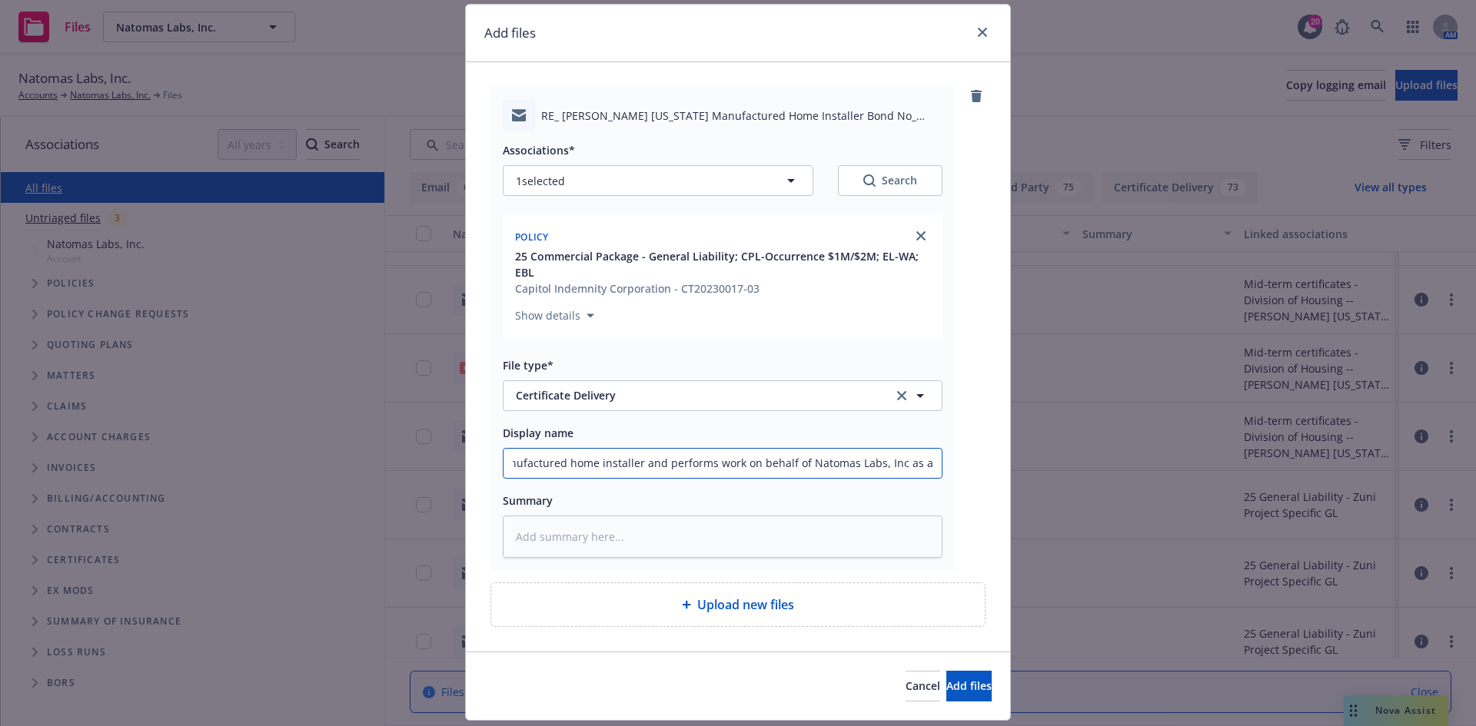
scroll to position [89, 0]
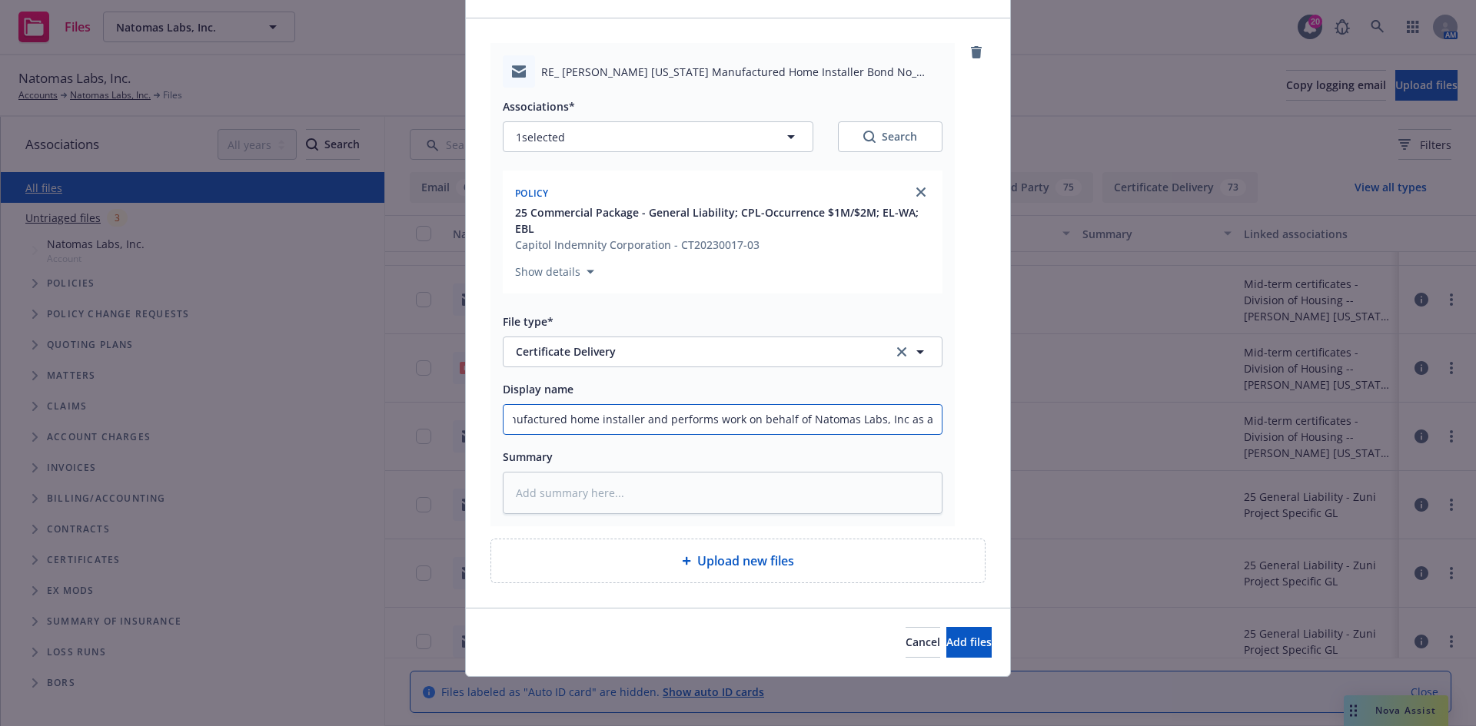
type input "T/Shelby at NL ~ Division of Housing - COI - RE: Ryan Todd - registered manufac…"
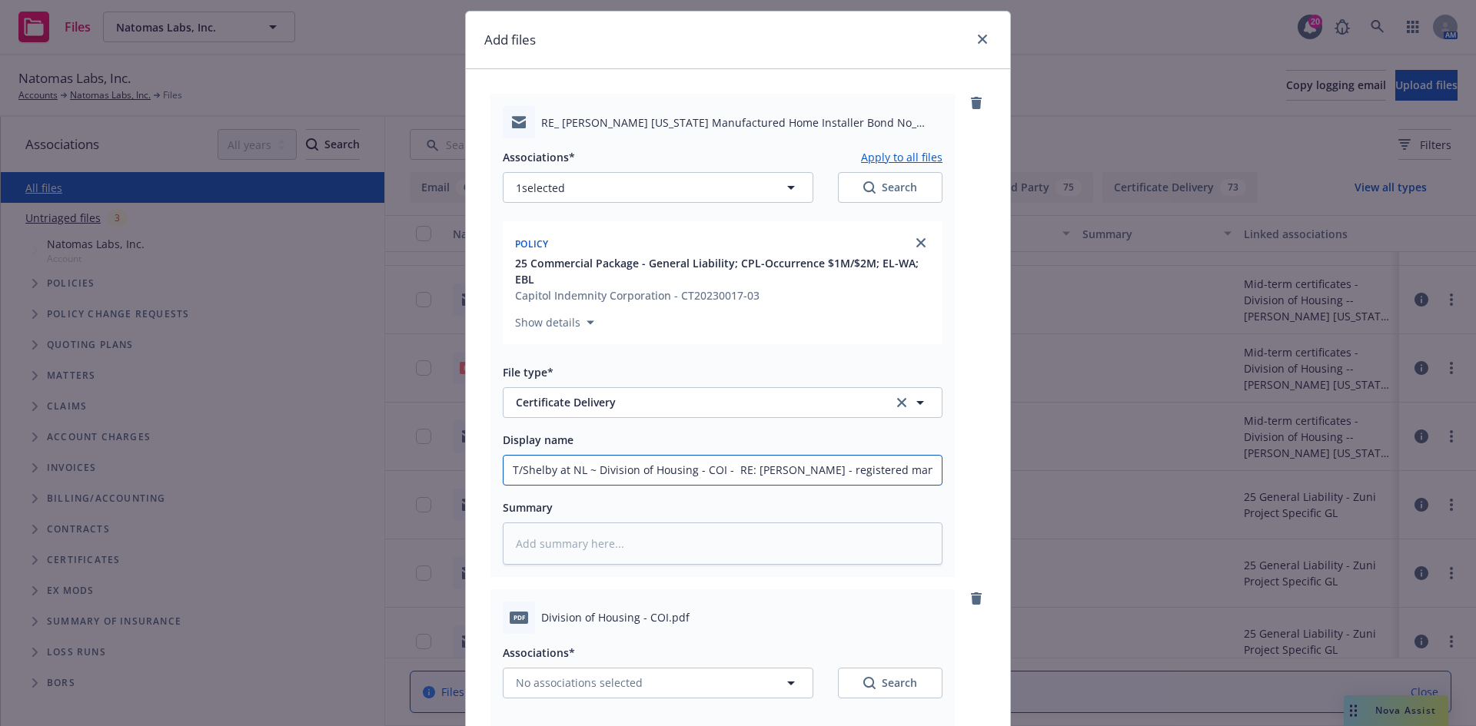
scroll to position [0, 0]
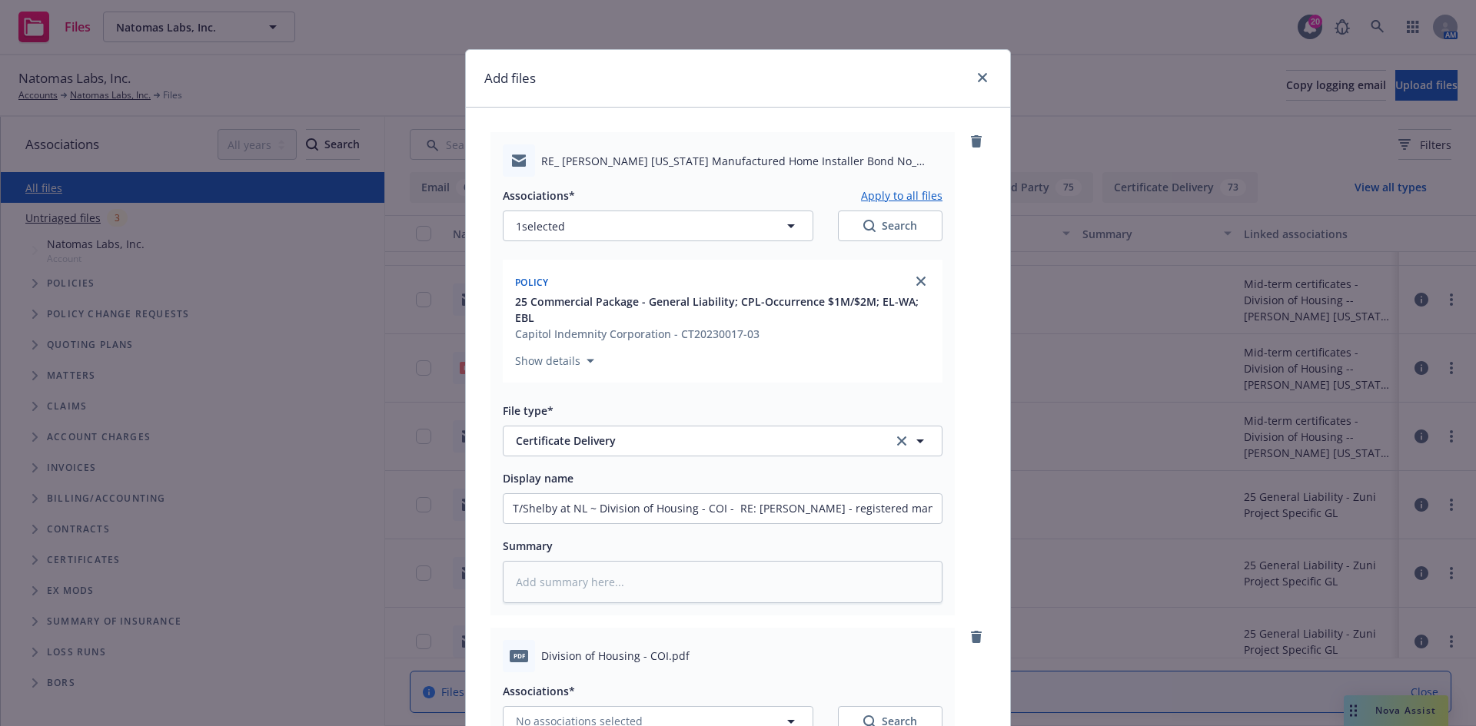
click at [897, 199] on button "Apply to all files" at bounding box center [901, 195] width 81 height 18
type textarea "x"
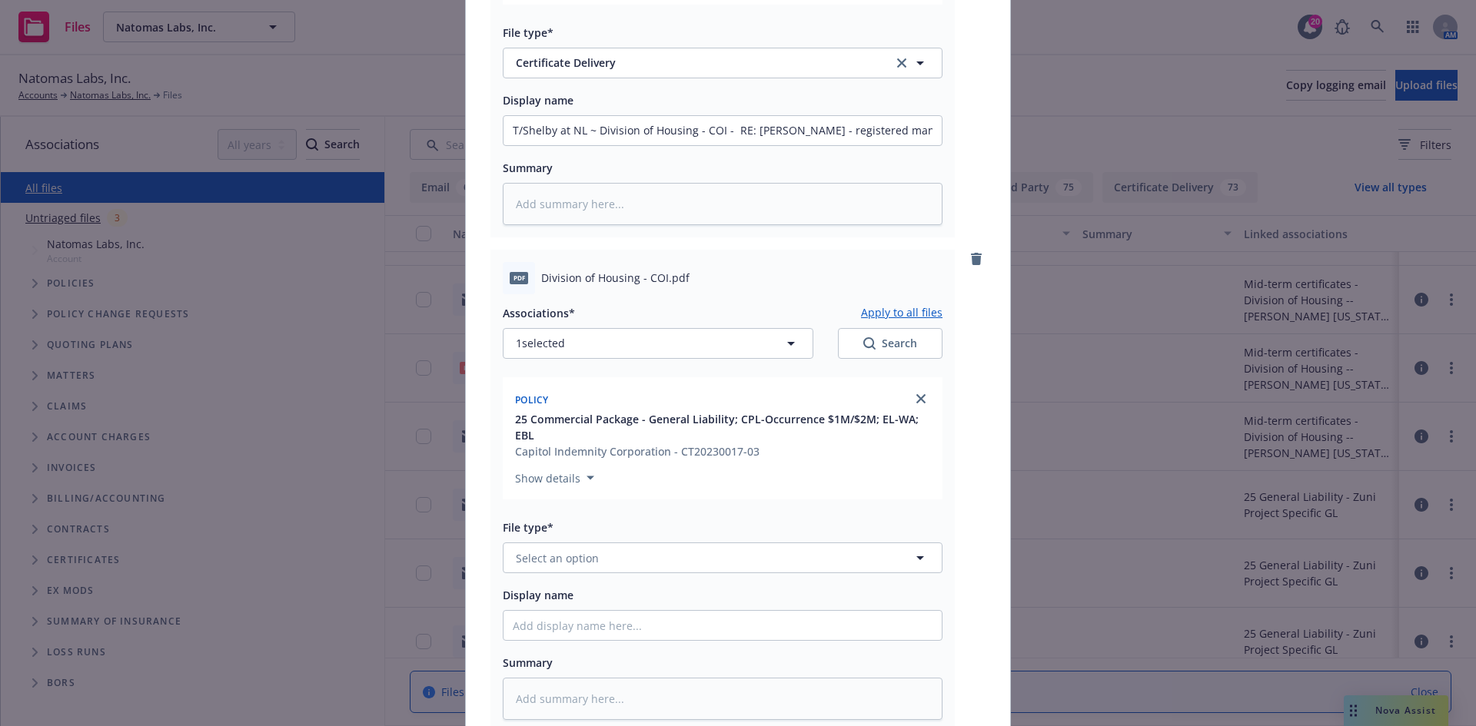
scroll to position [461, 0]
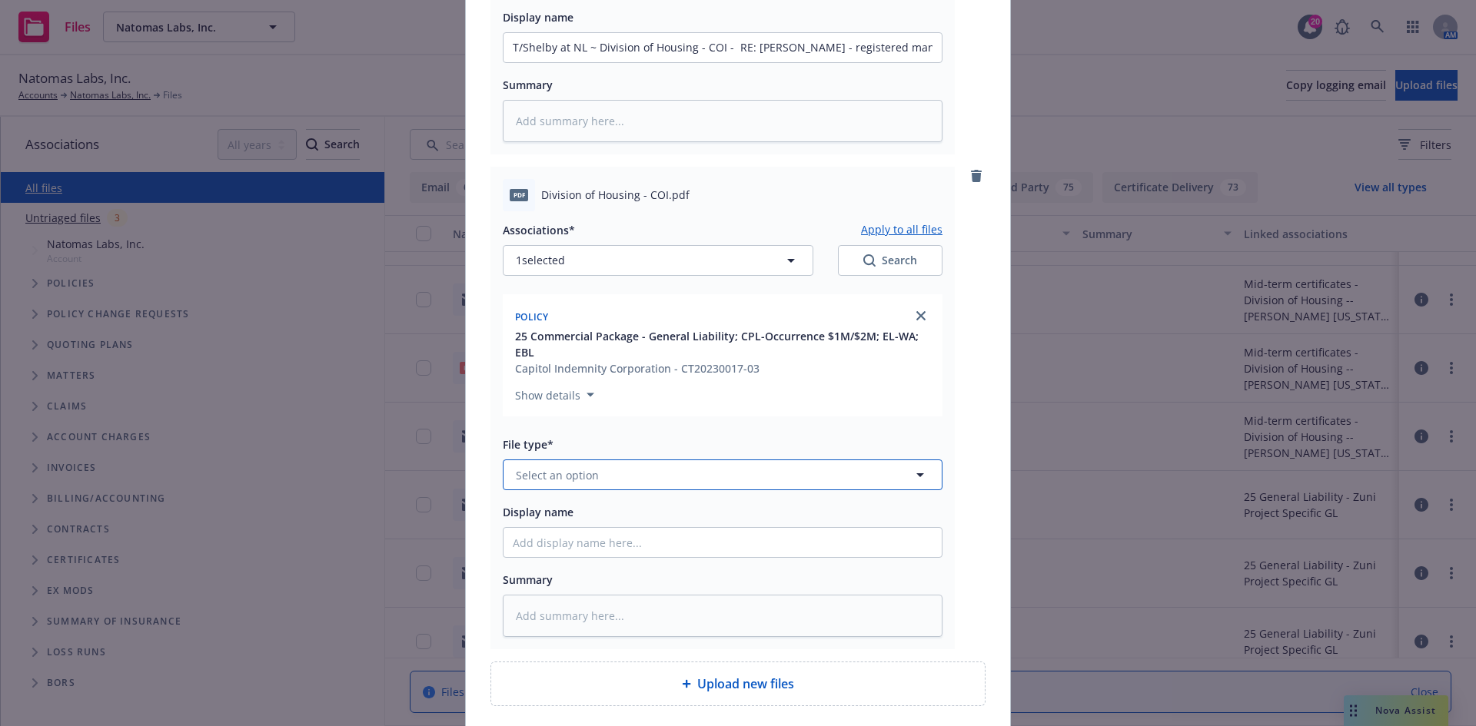
click at [663, 475] on button "Select an option" at bounding box center [723, 475] width 440 height 31
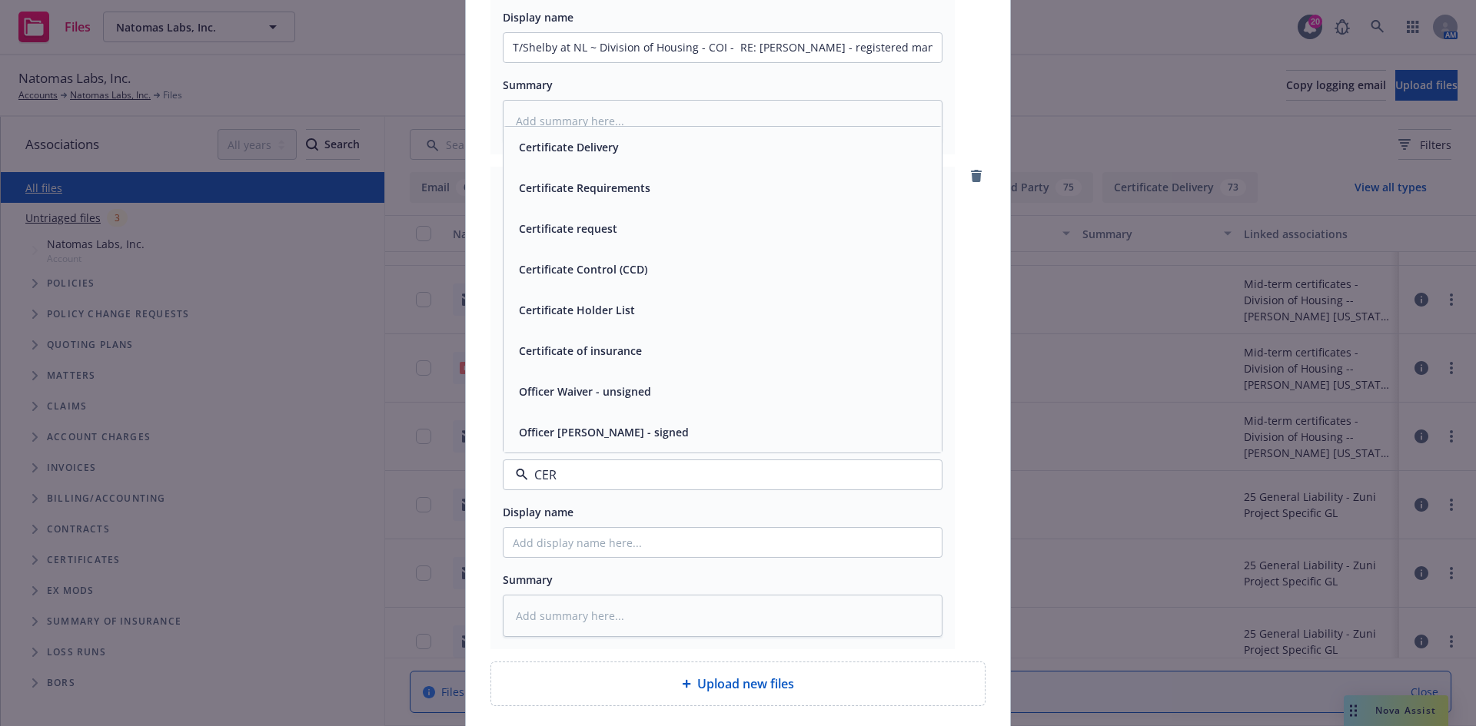
type input "CERT"
click at [663, 427] on div "Certificate of insurance" at bounding box center [723, 432] width 420 height 22
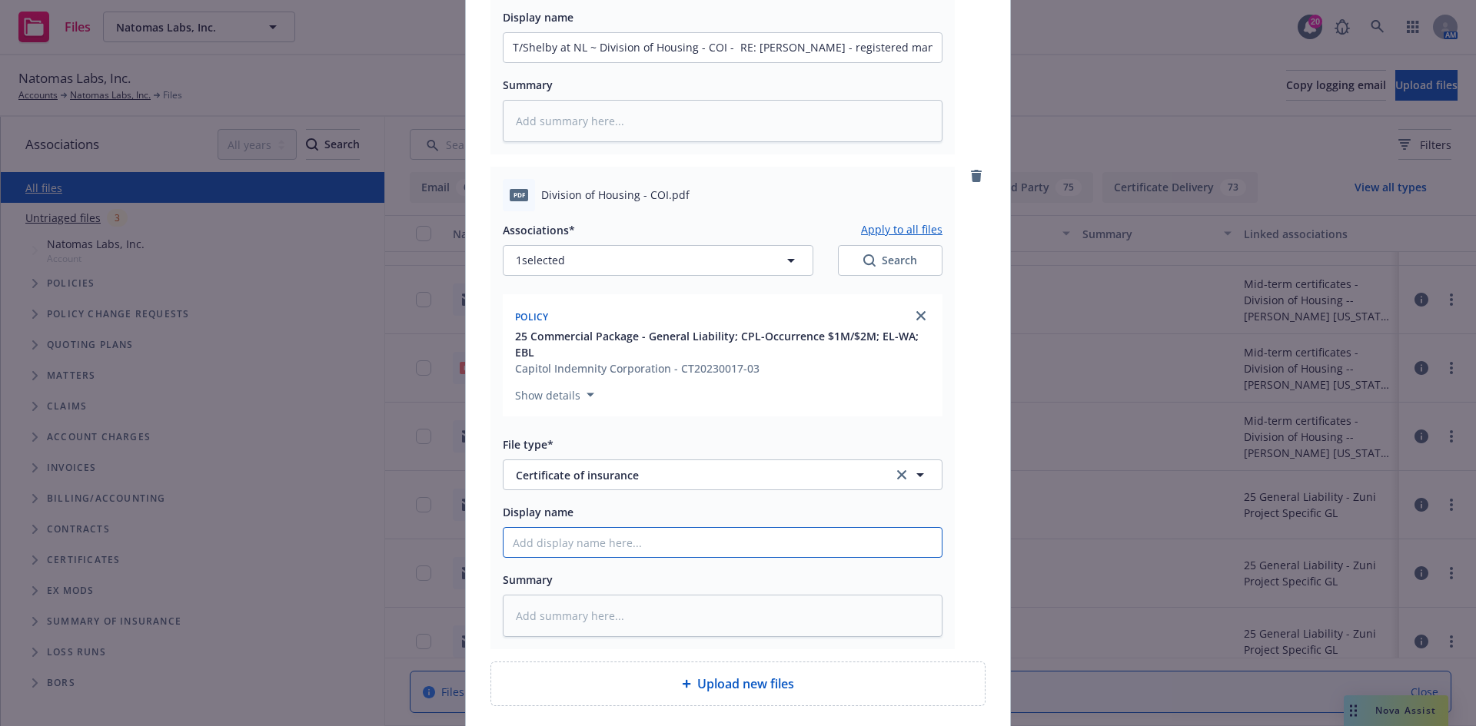
click at [680, 547] on input "Display name" at bounding box center [722, 542] width 438 height 29
paste input "Division of Housing - COI - RE: Ryan Todd - registered manufactured home instal…"
type textarea "x"
type input "Division of Housing - COI - RE: Ryan Todd - registered manufactured home instal…"
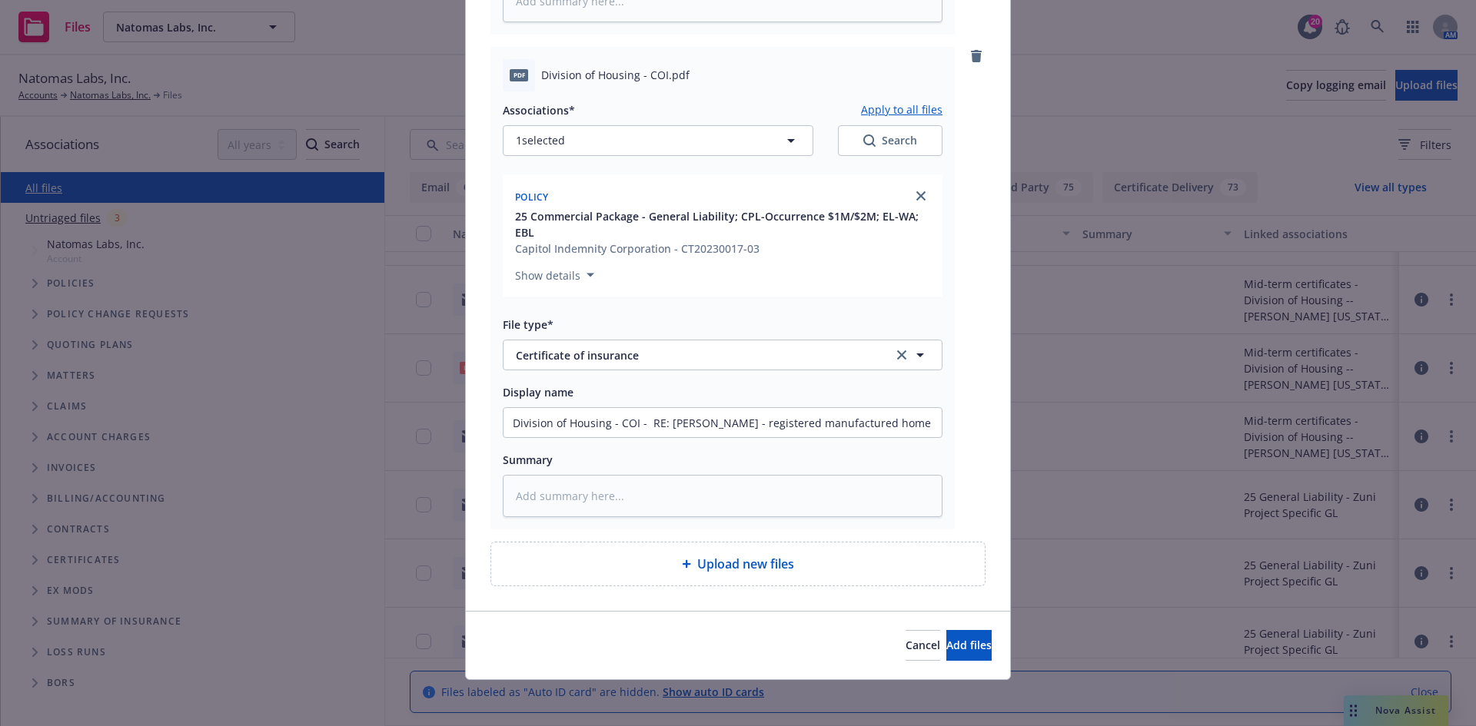
scroll to position [584, 0]
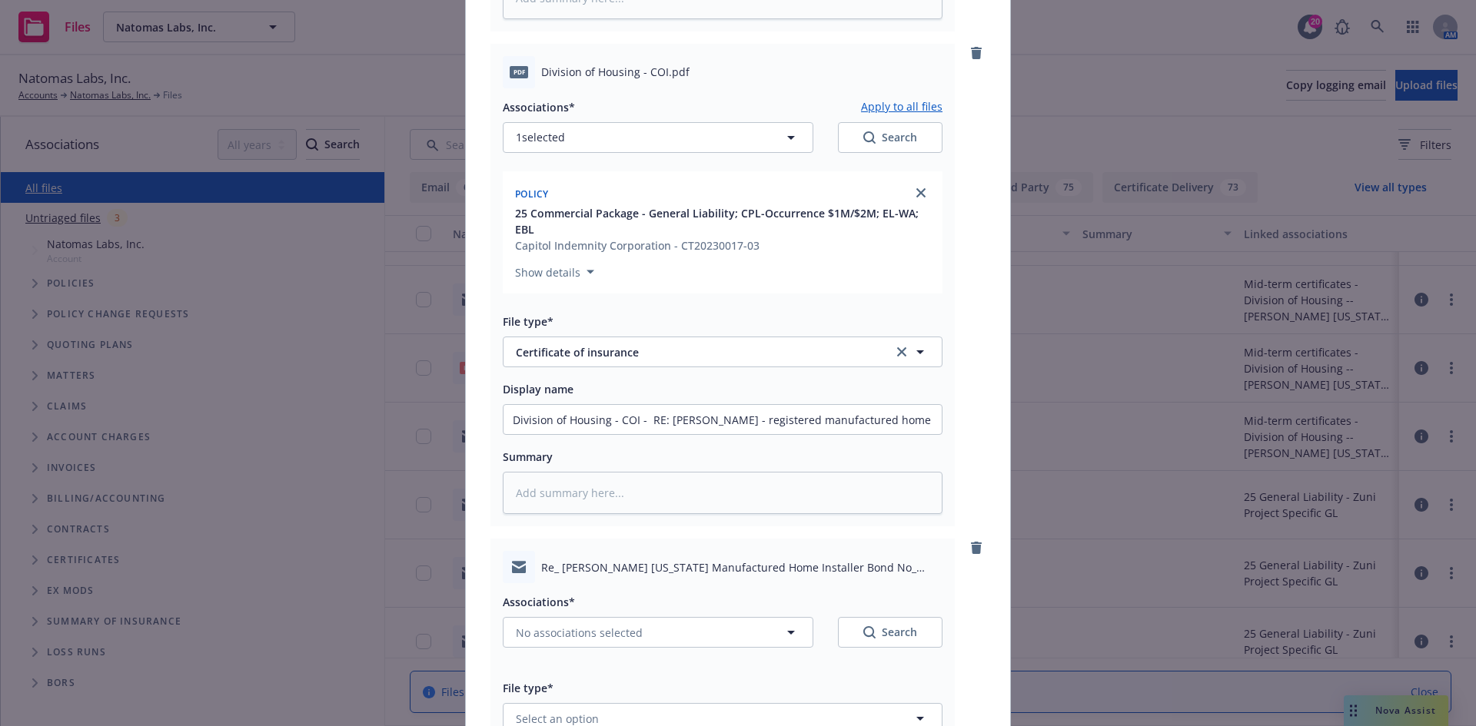
click at [917, 105] on button "Apply to all files" at bounding box center [901, 107] width 81 height 18
type textarea "x"
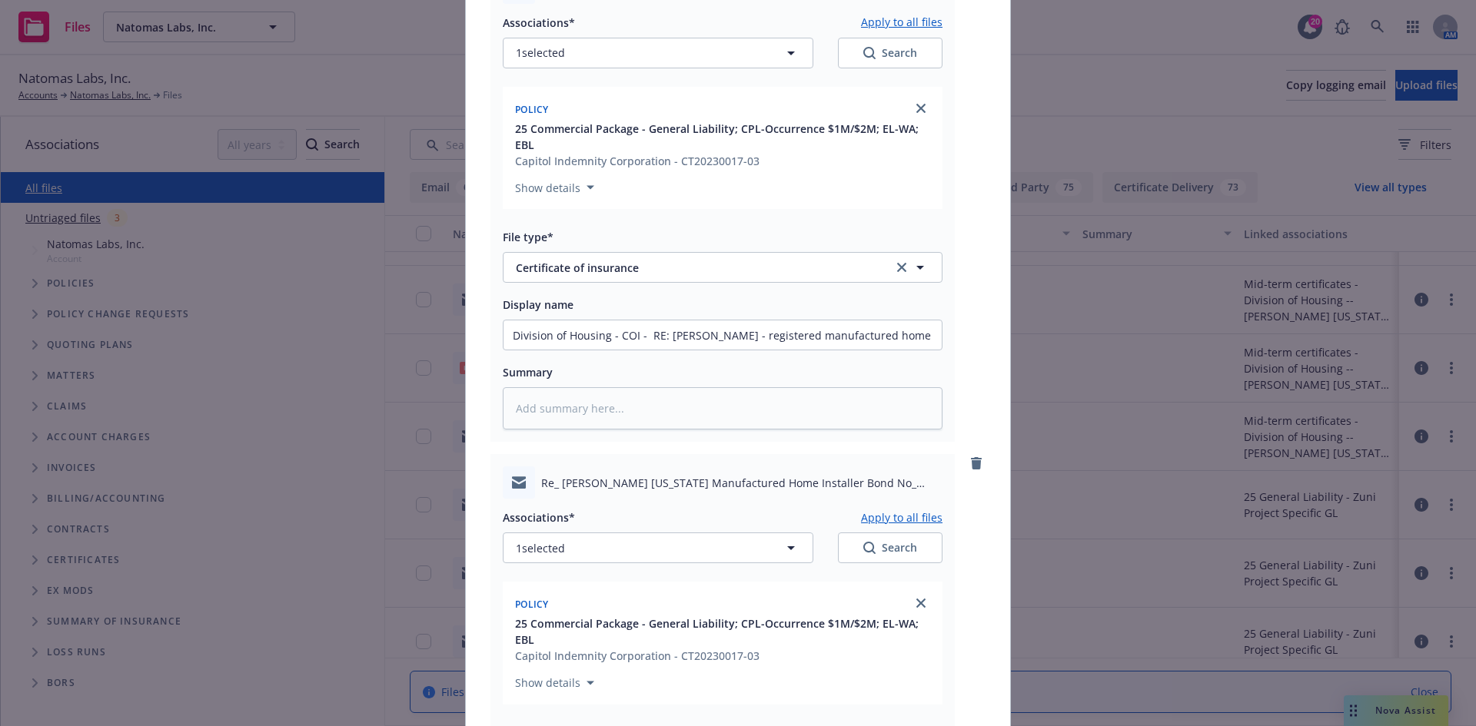
scroll to position [815, 0]
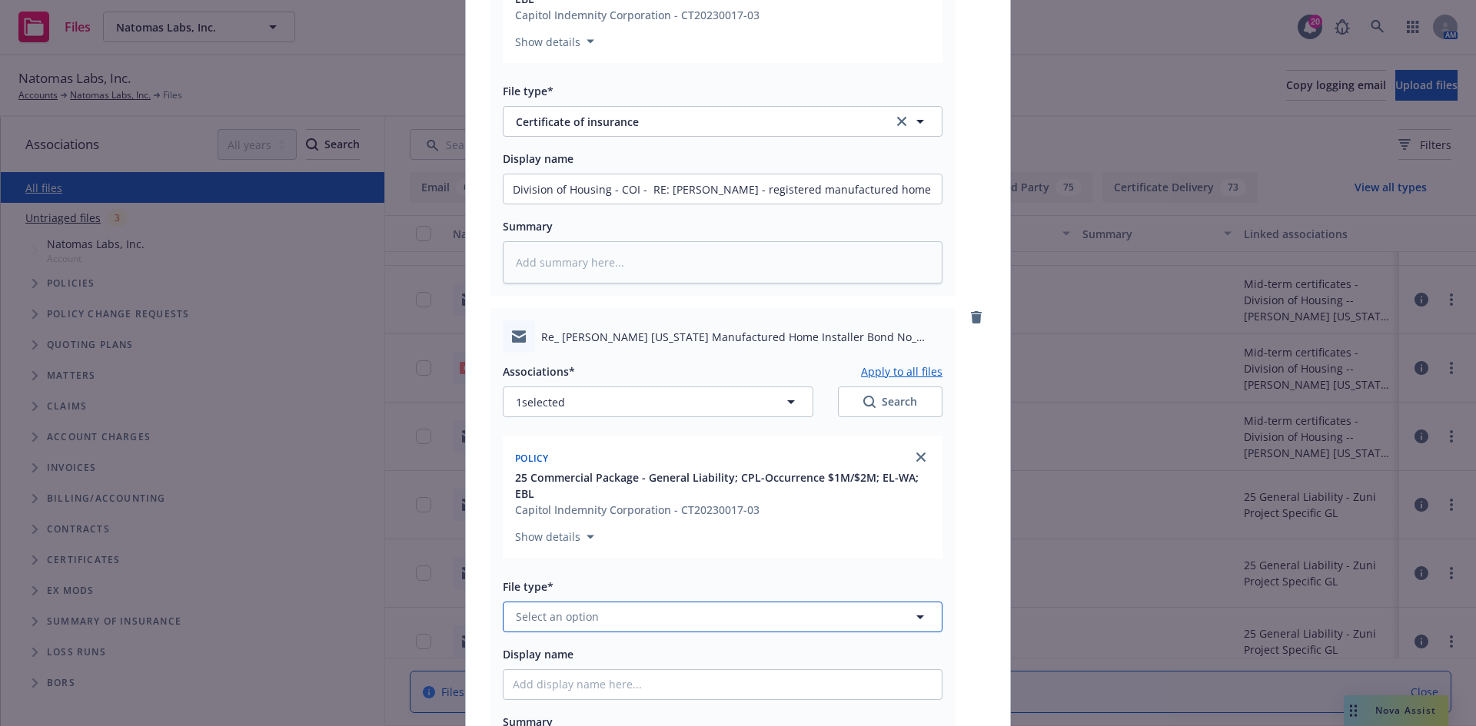
click at [620, 610] on button "Select an option" at bounding box center [723, 617] width 440 height 31
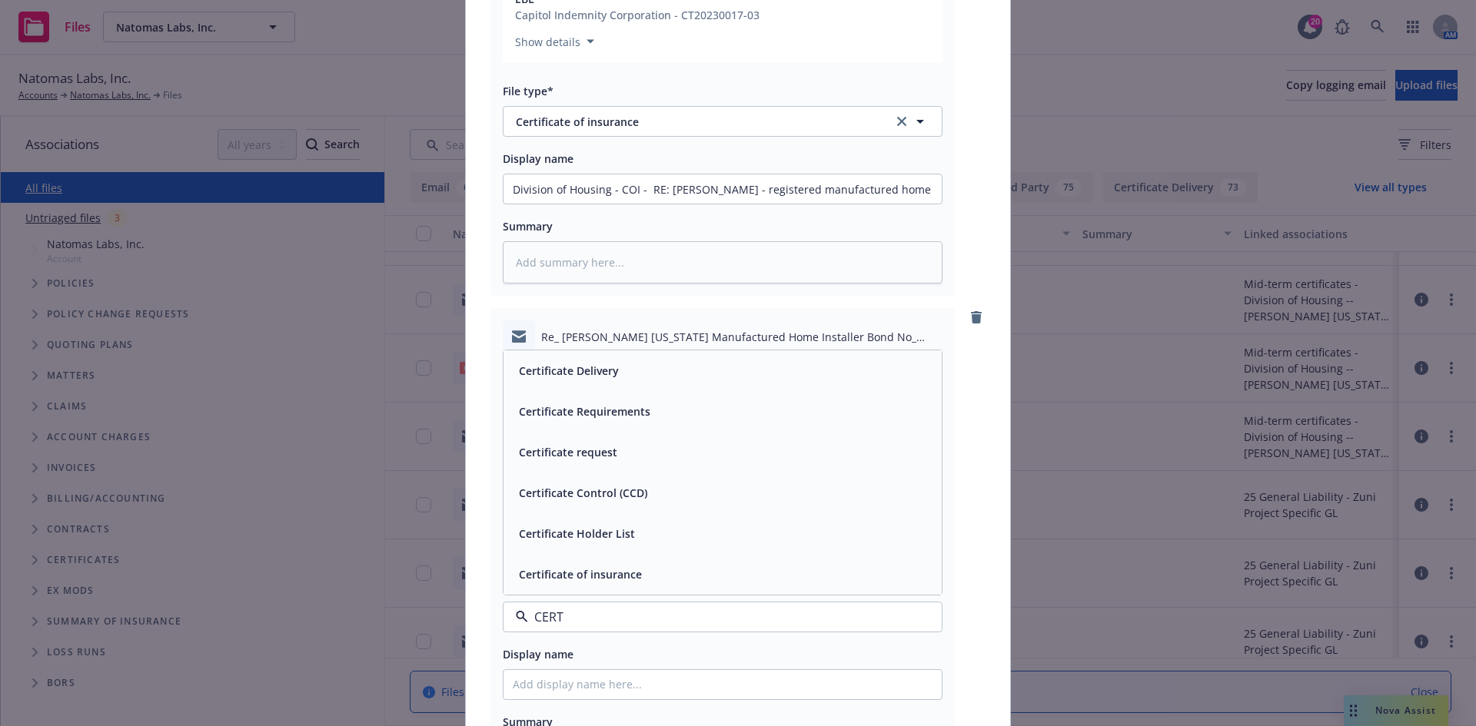
type input "CERTI"
click at [637, 463] on div "Certificate request" at bounding box center [723, 452] width 420 height 22
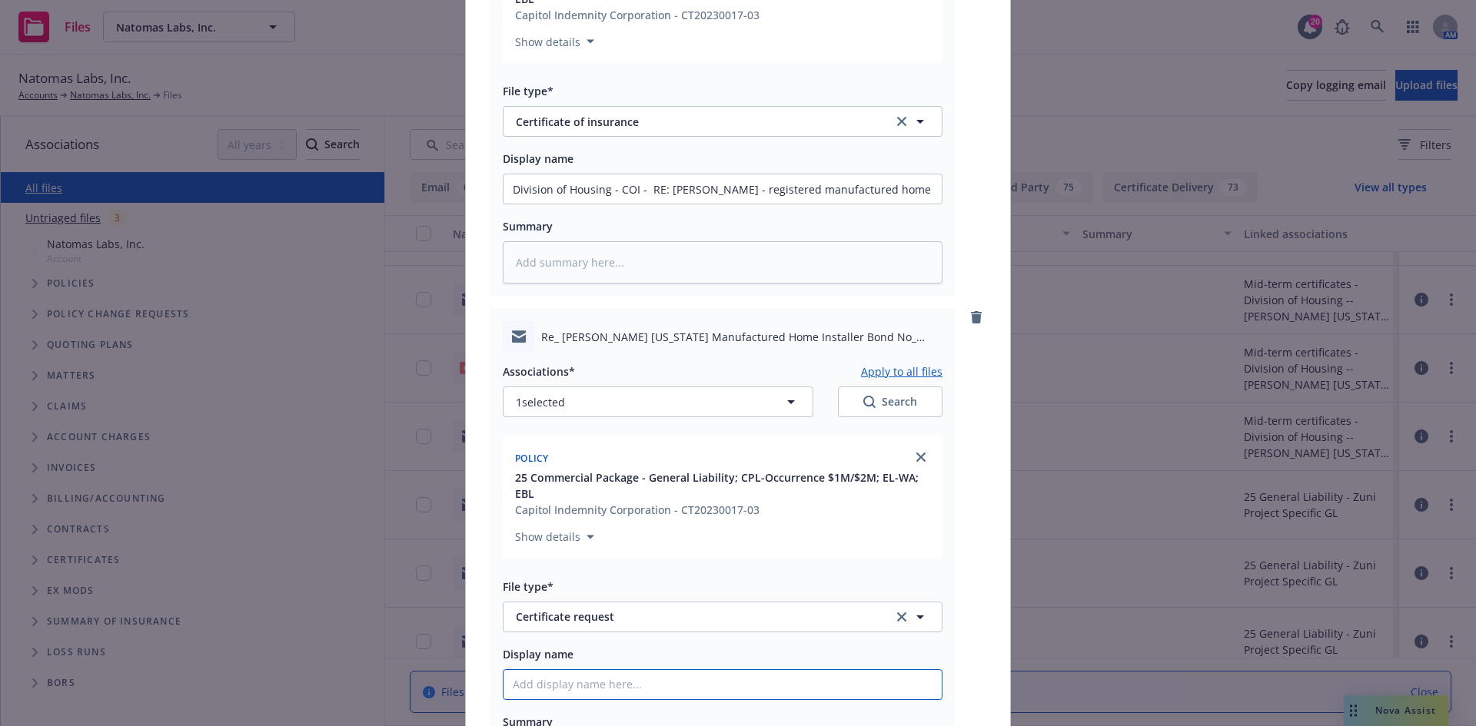
click at [573, 682] on input "Display name" at bounding box center [722, 684] width 438 height 29
paste input "Division of Housing - COI - RE: Ryan Todd - registered manufactured home instal…"
type textarea "x"
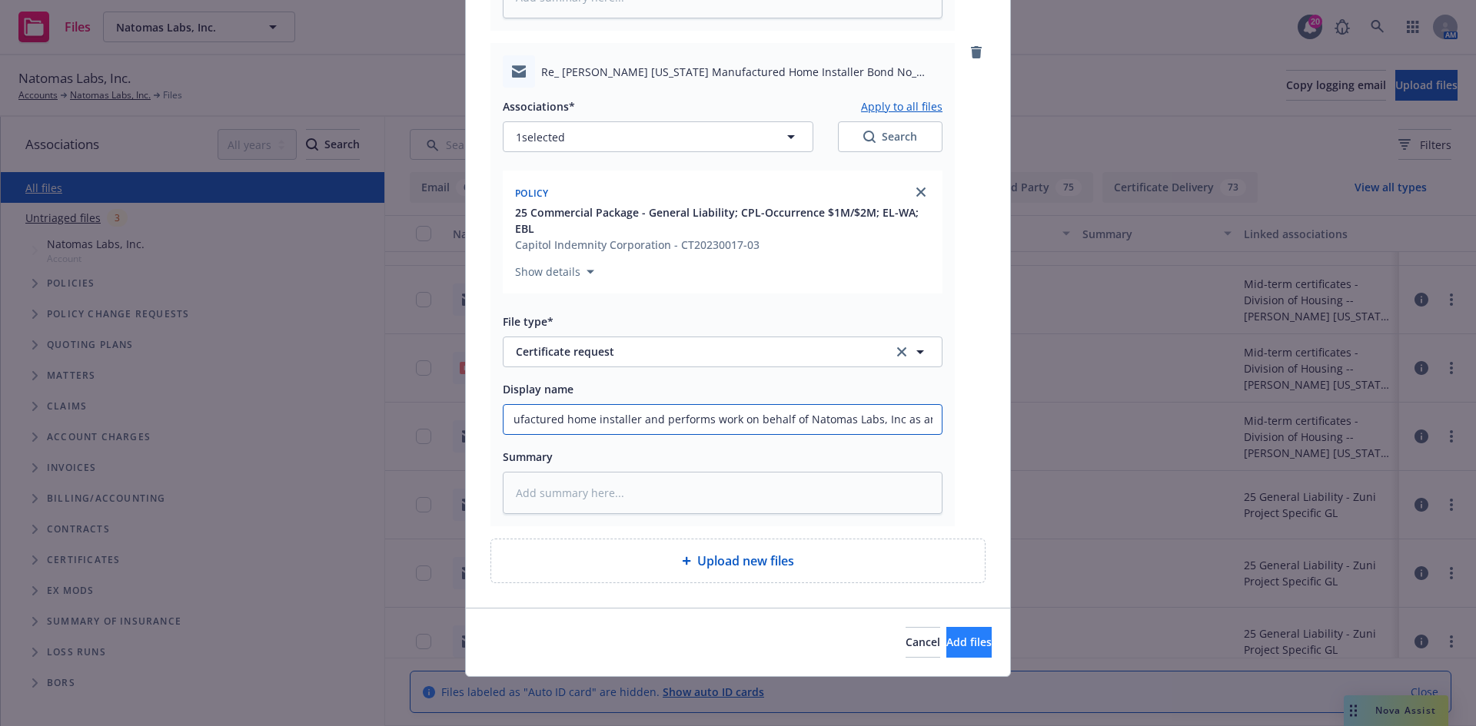
type input "Division of Housing - COI - RE: Ryan Todd - registered manufactured home instal…"
click at [947, 646] on span "Add files" at bounding box center [968, 642] width 45 height 15
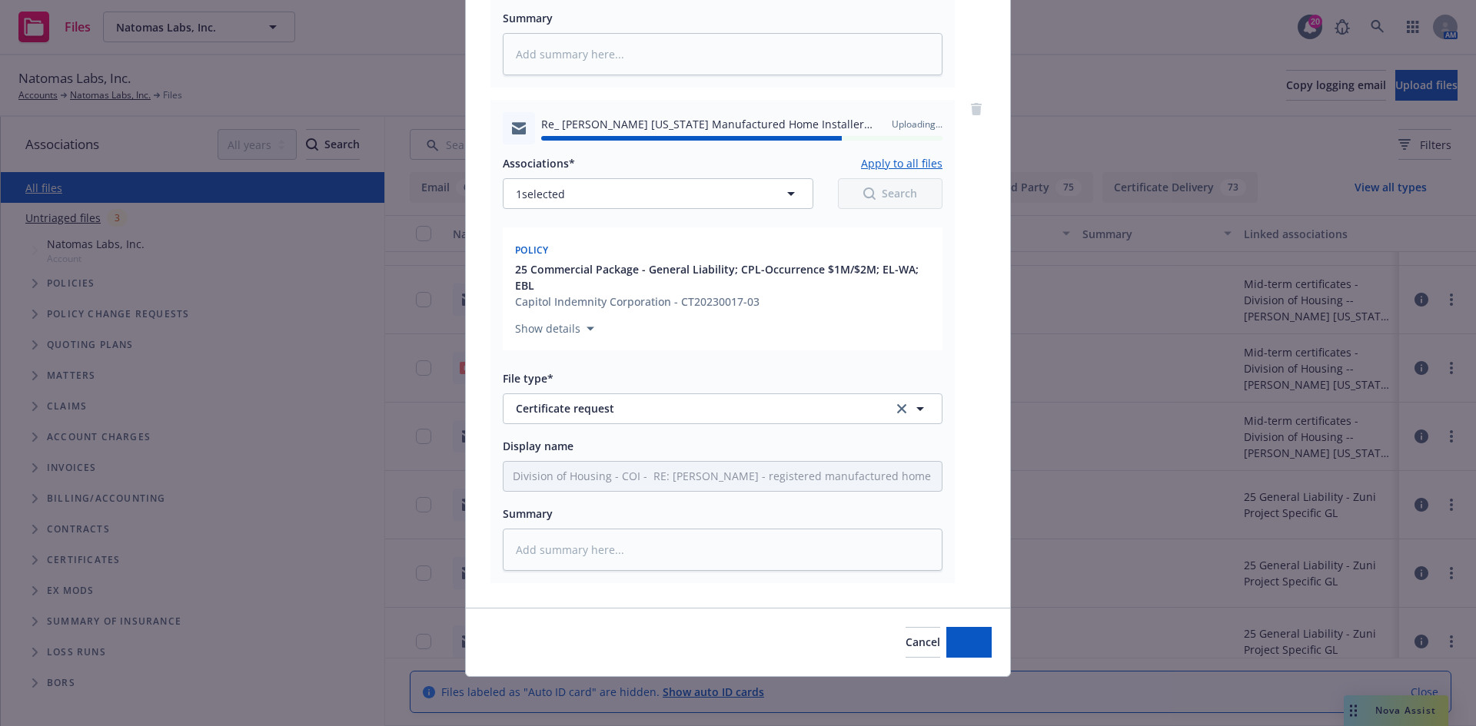
type textarea "x"
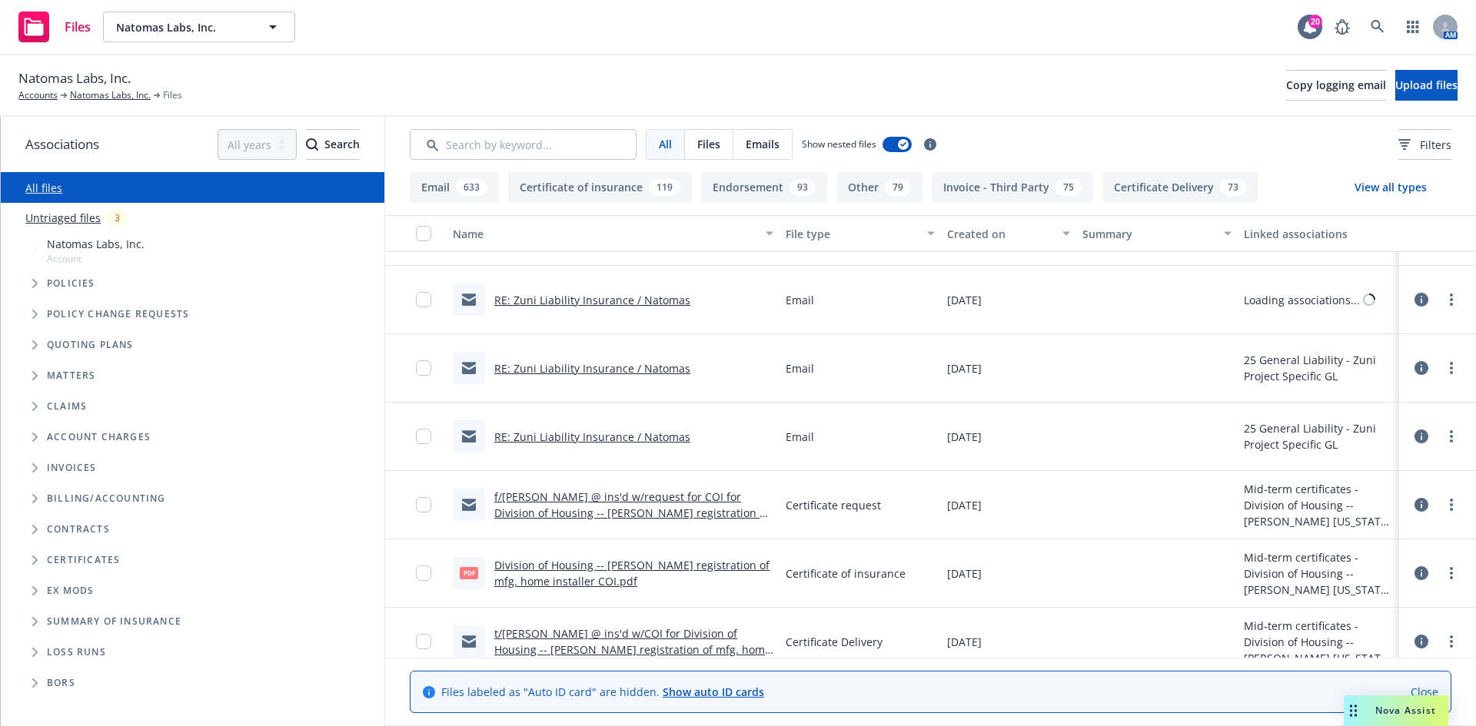
scroll to position [666, 0]
